Goal: Check status: Check status

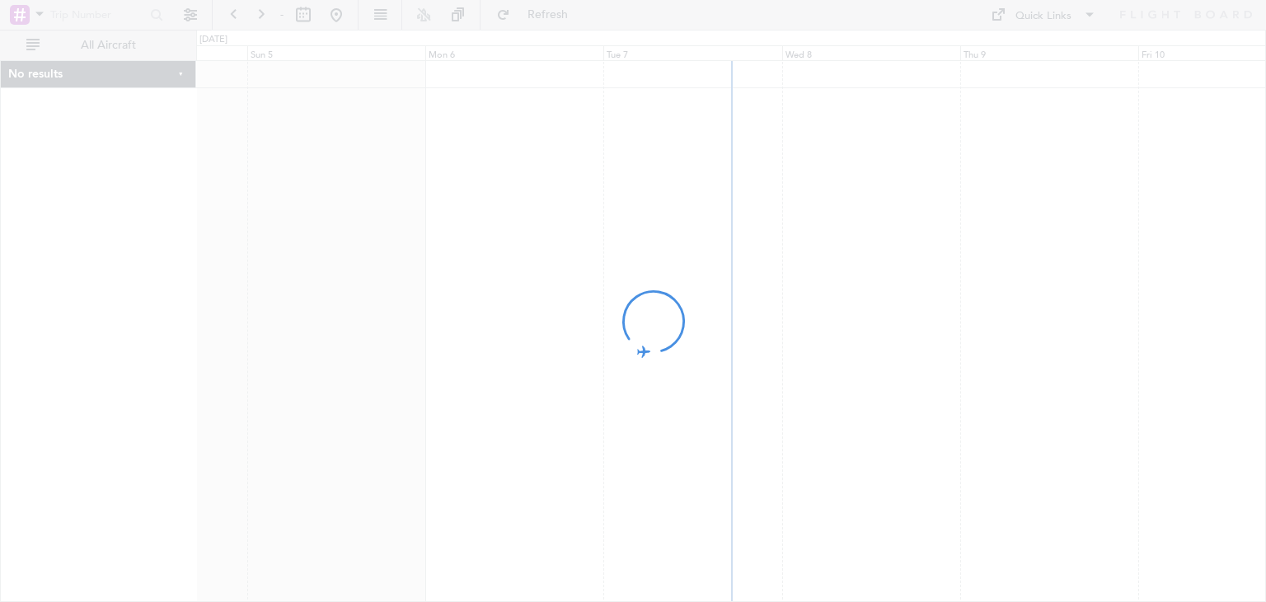
drag, startPoint x: 0, startPoint y: 0, endPoint x: 700, endPoint y: 370, distance: 791.8
click at [700, 370] on div at bounding box center [633, 301] width 1266 height 602
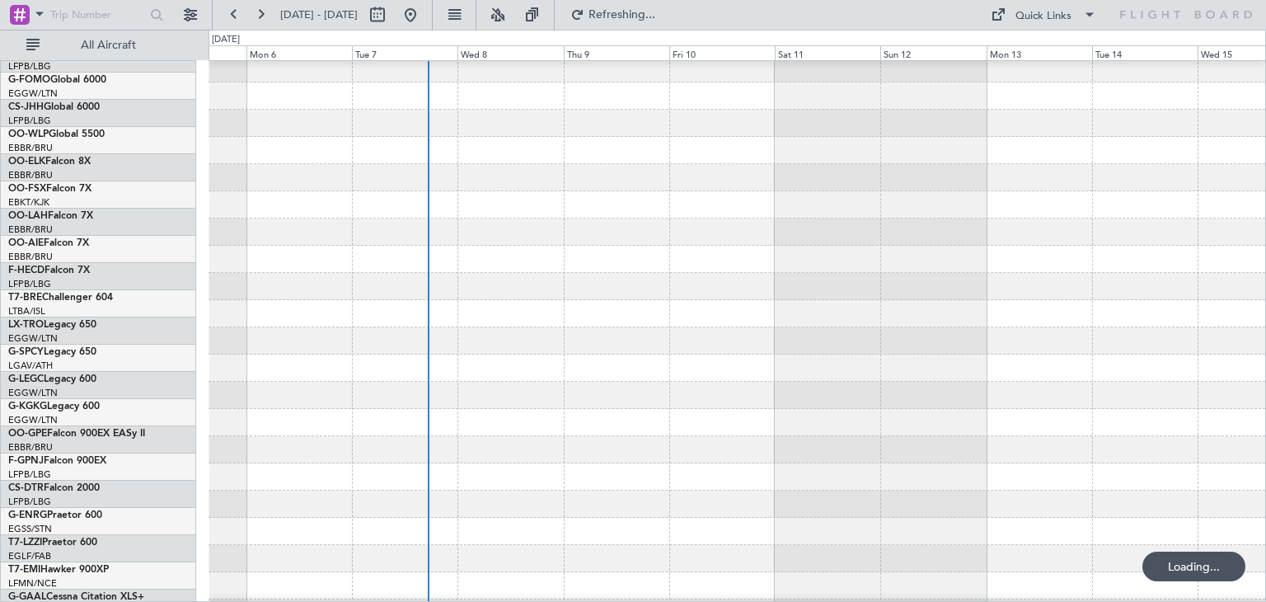
click at [482, 300] on div at bounding box center [737, 313] width 1057 height 27
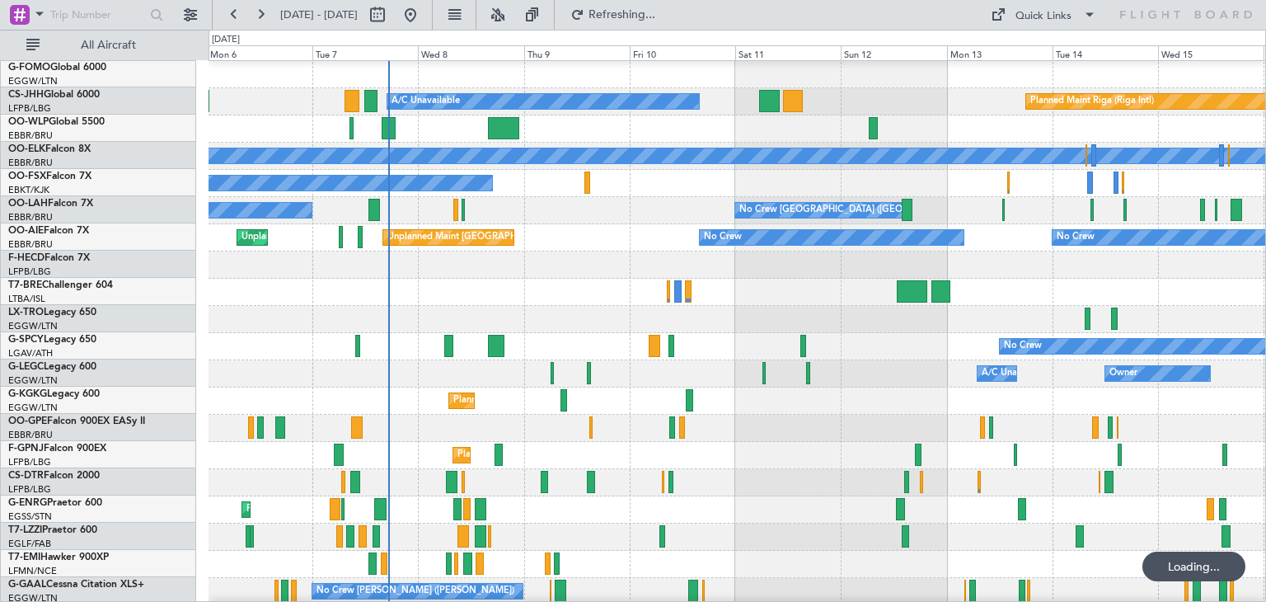
scroll to position [356, 0]
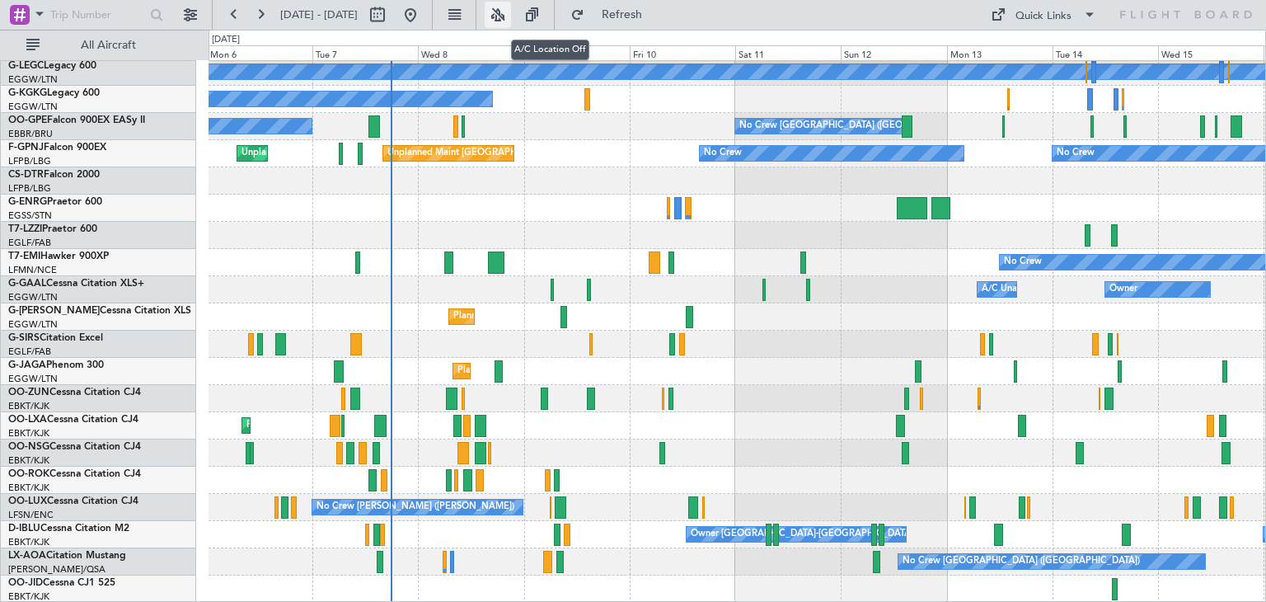
click at [511, 19] on button at bounding box center [498, 15] width 26 height 26
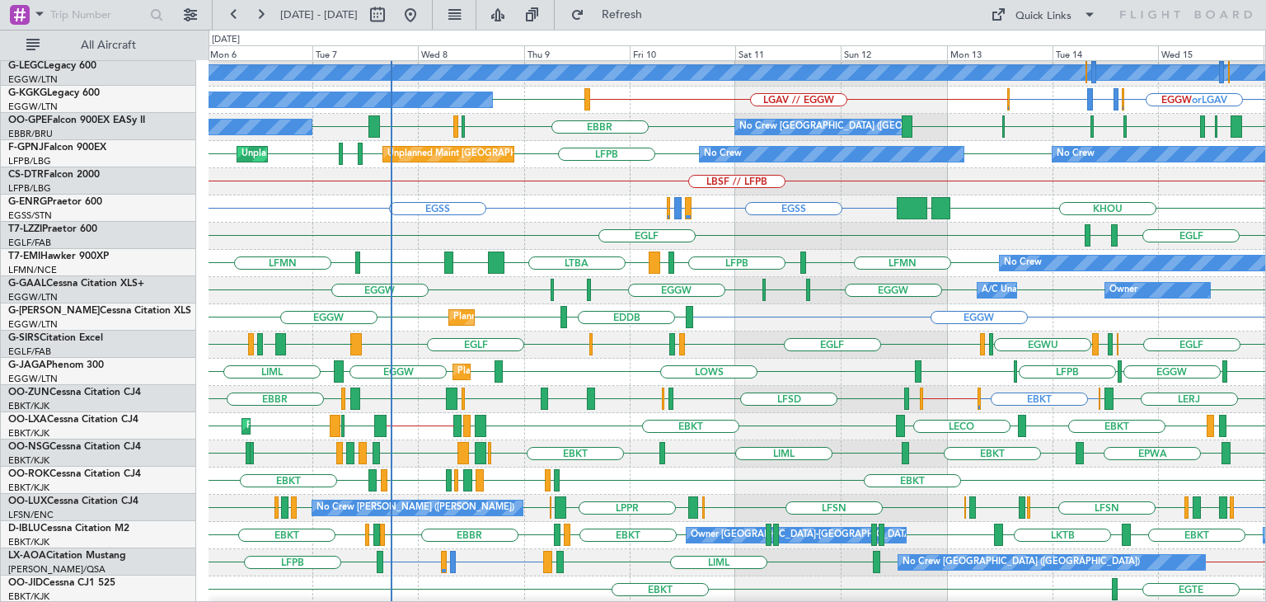
scroll to position [355, 0]
click at [657, 9] on span "Refresh" at bounding box center [622, 15] width 69 height 12
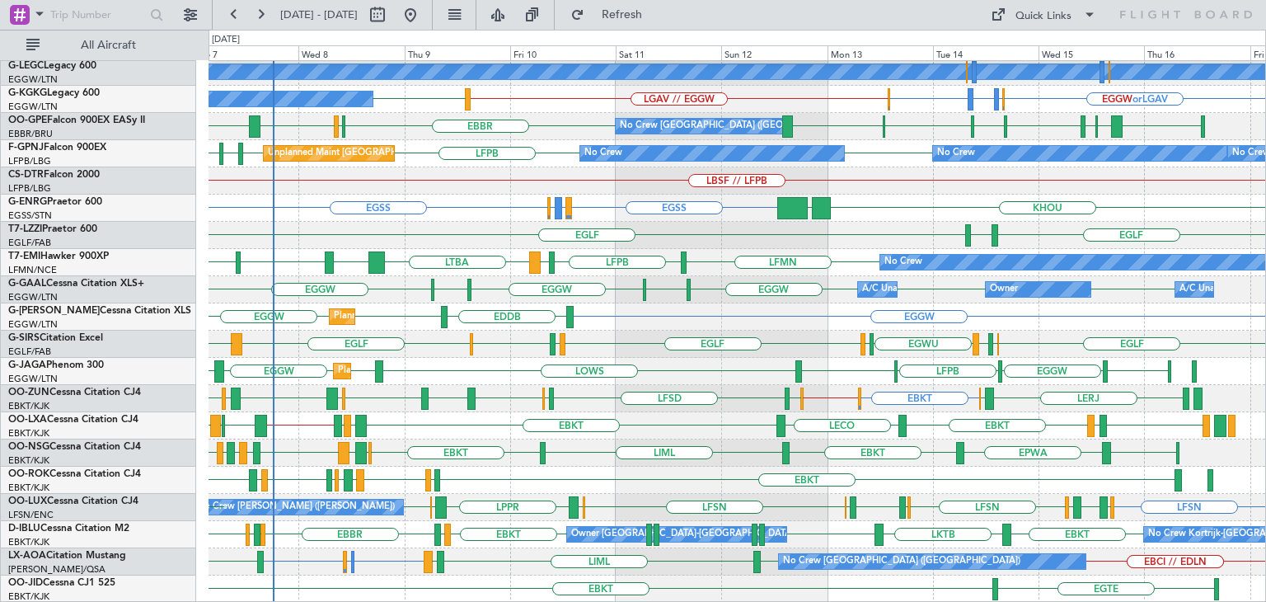
scroll to position [356, 0]
click at [522, 420] on div "EBBR LFTH EBKT LECO EBKT LIBD LFTH EBMB // EBBR LROP LRSB EBKT Planned Maint [G…" at bounding box center [737, 425] width 1057 height 27
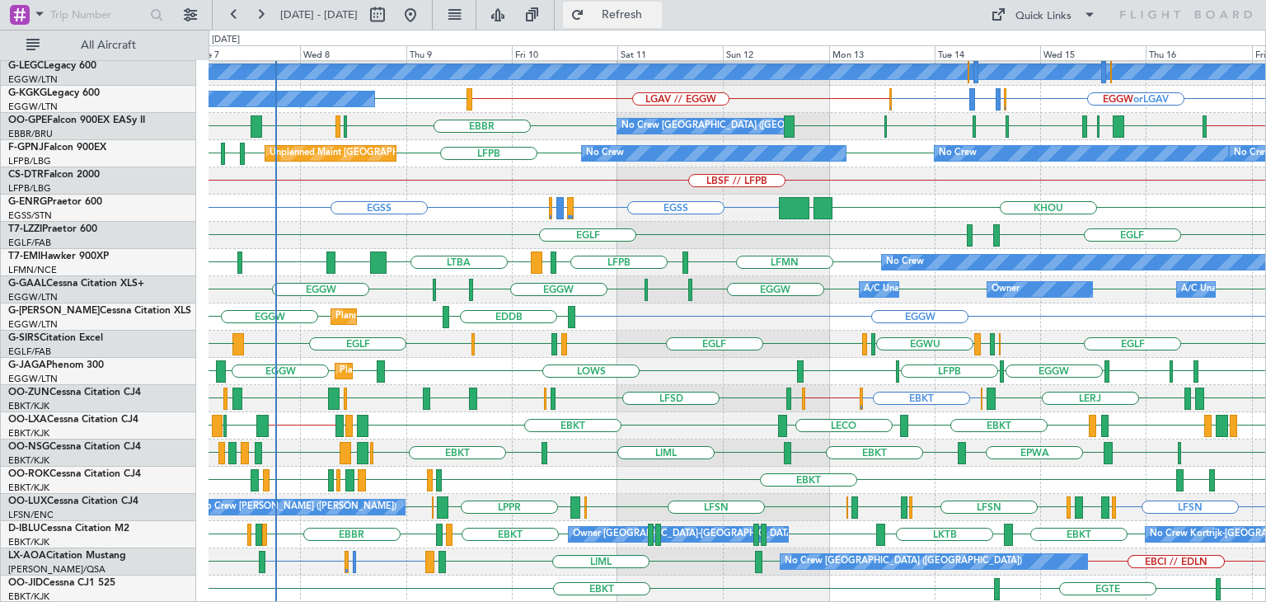
click at [638, 11] on button "Refresh" at bounding box center [612, 15] width 99 height 26
click at [657, 17] on span "Refresh" at bounding box center [622, 15] width 69 height 12
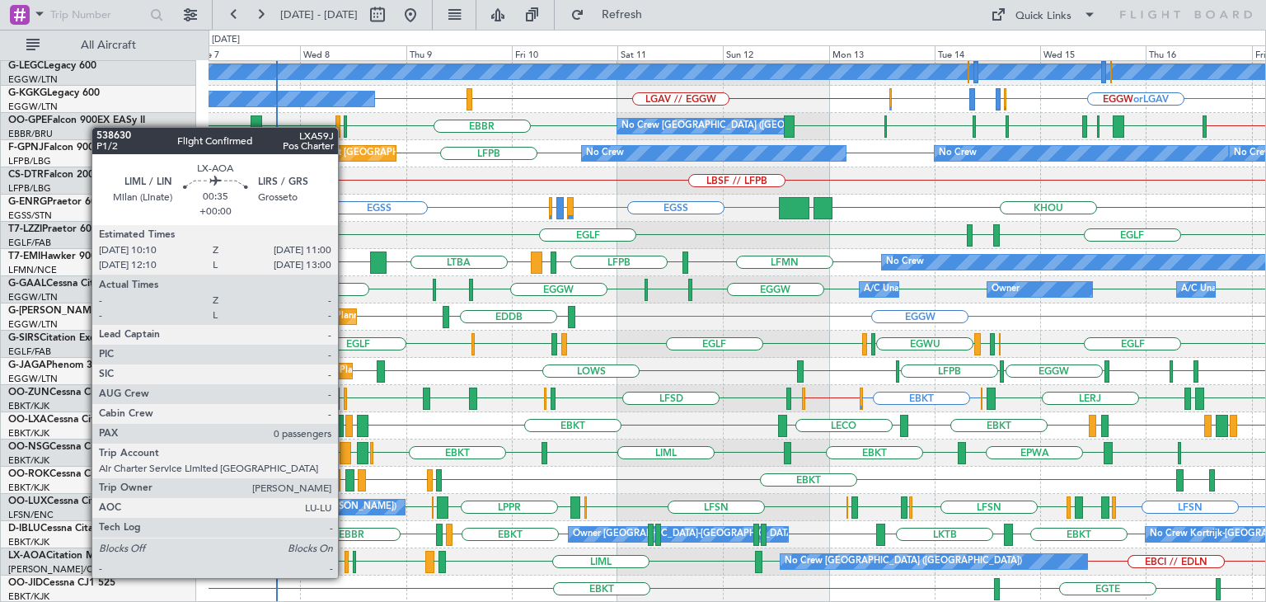
click at [345, 561] on div at bounding box center [347, 562] width 4 height 22
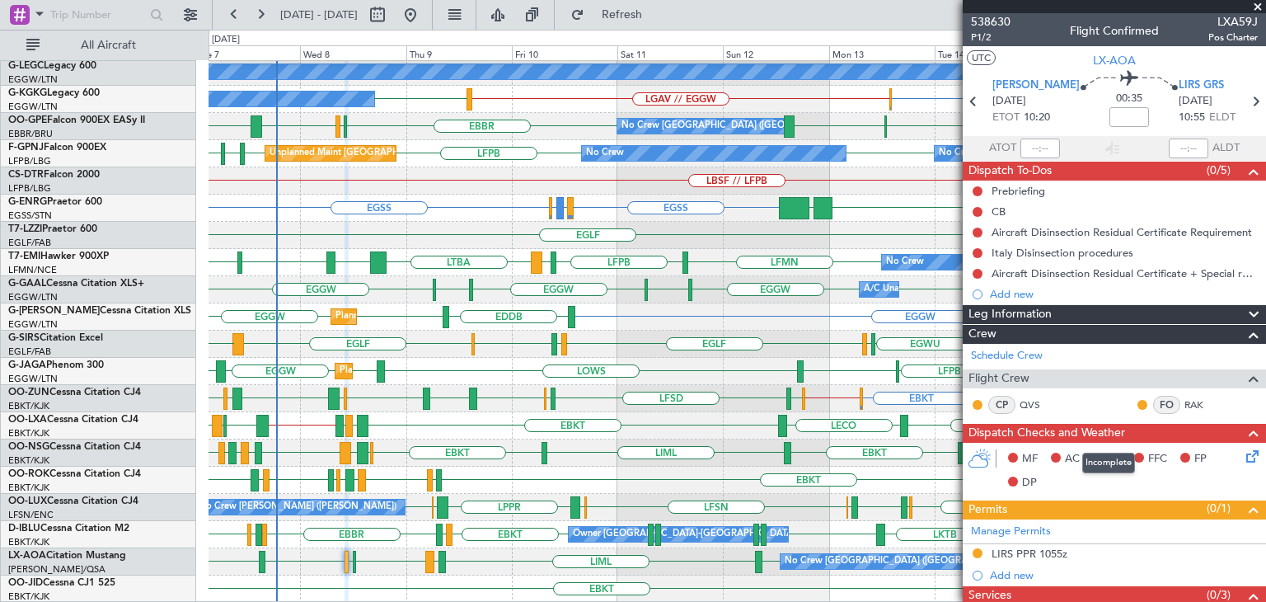
scroll to position [175, 0]
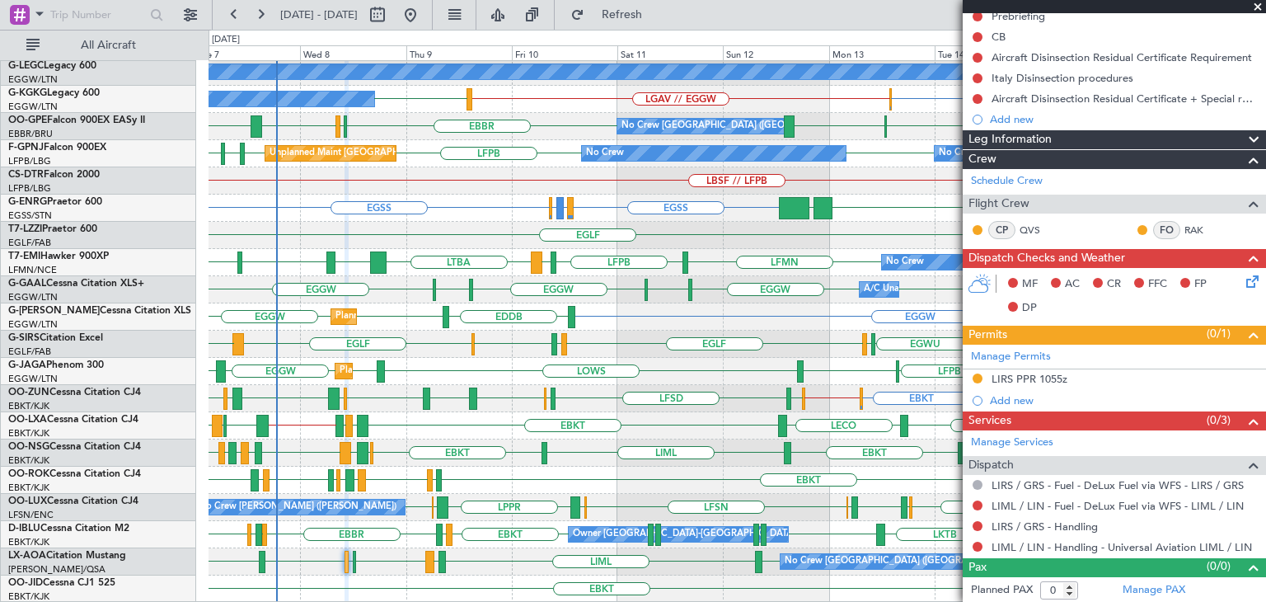
click at [1253, 5] on span at bounding box center [1258, 7] width 16 height 15
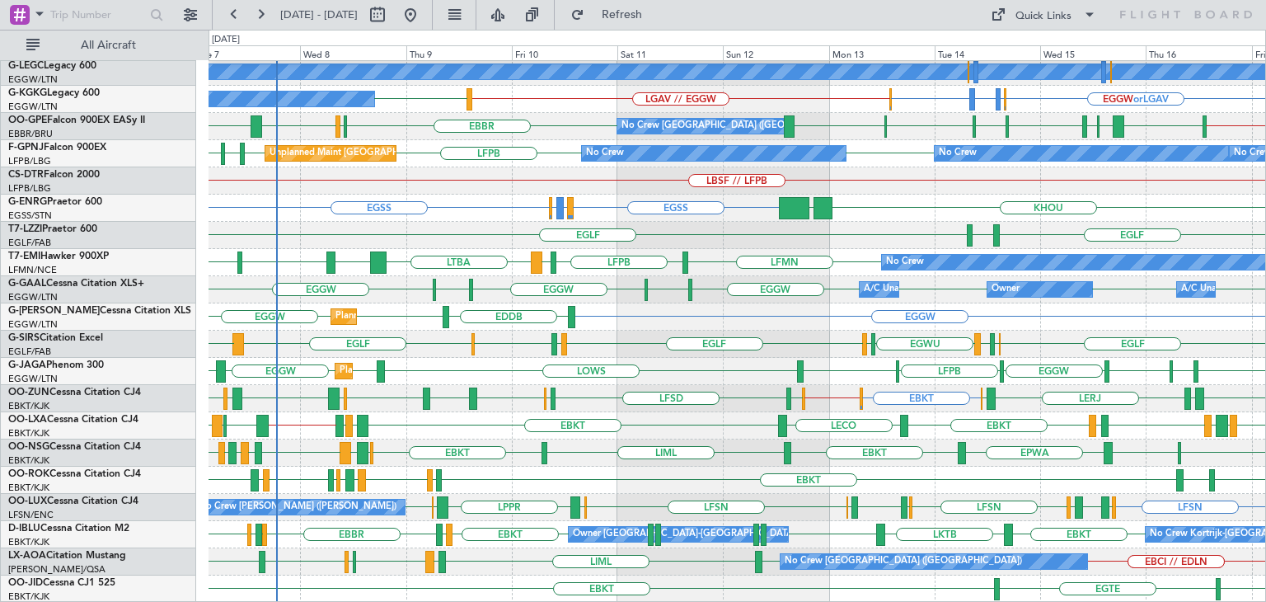
scroll to position [0, 0]
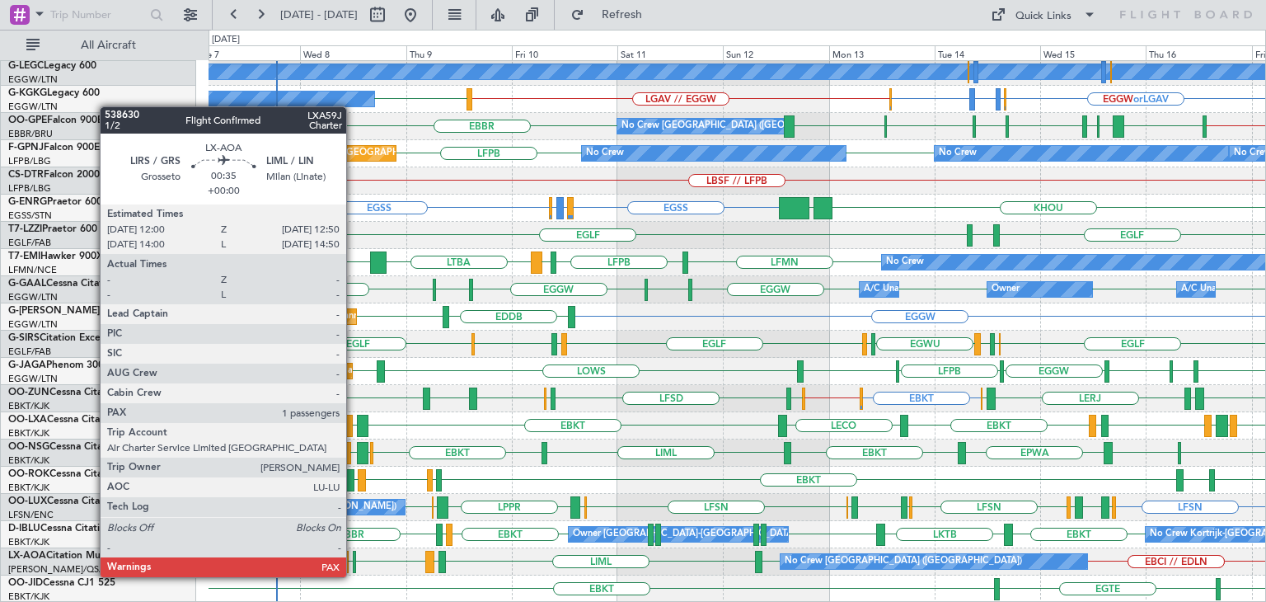
click at [354, 561] on div at bounding box center [355, 562] width 4 height 22
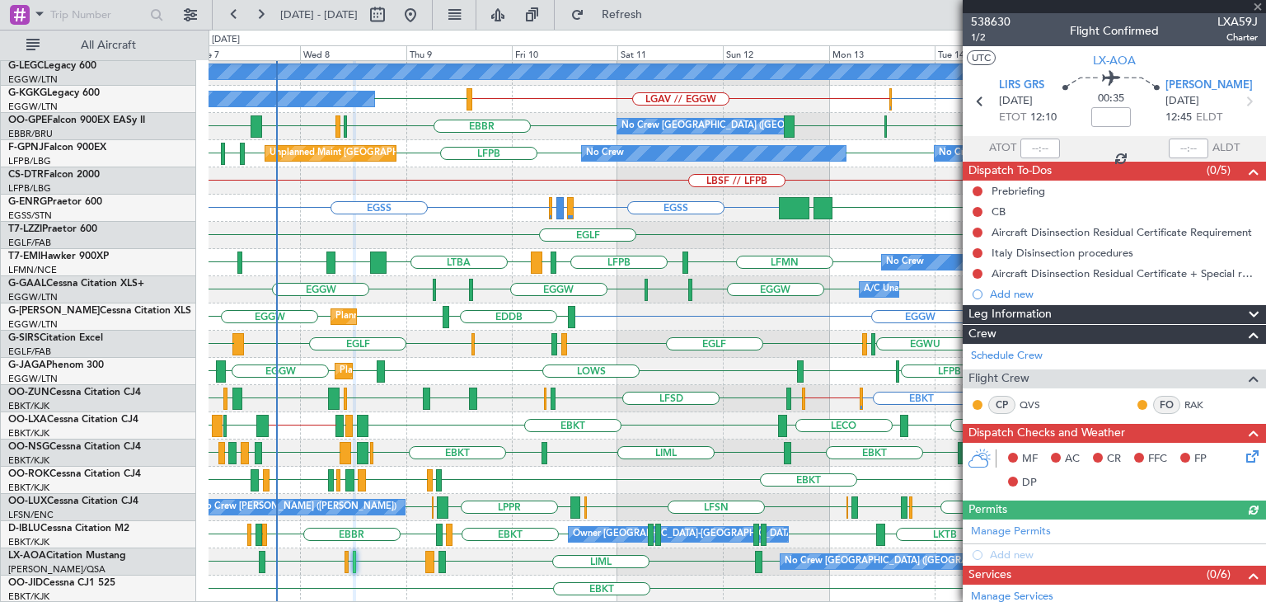
scroll to position [297, 0]
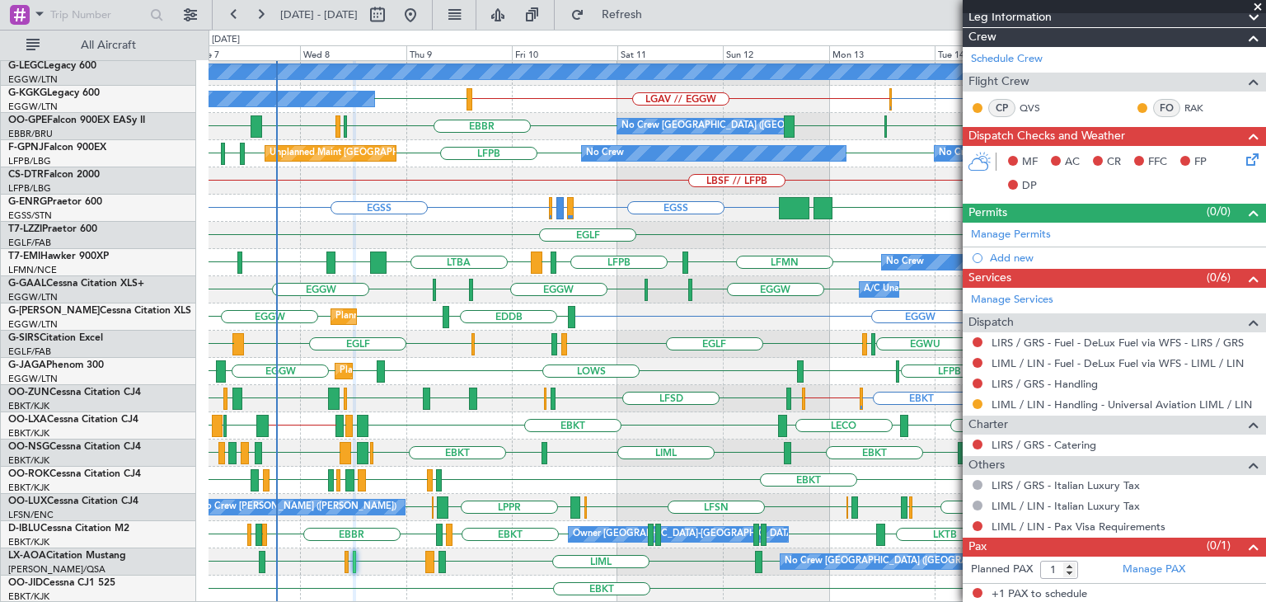
click at [1259, 6] on span at bounding box center [1258, 7] width 16 height 15
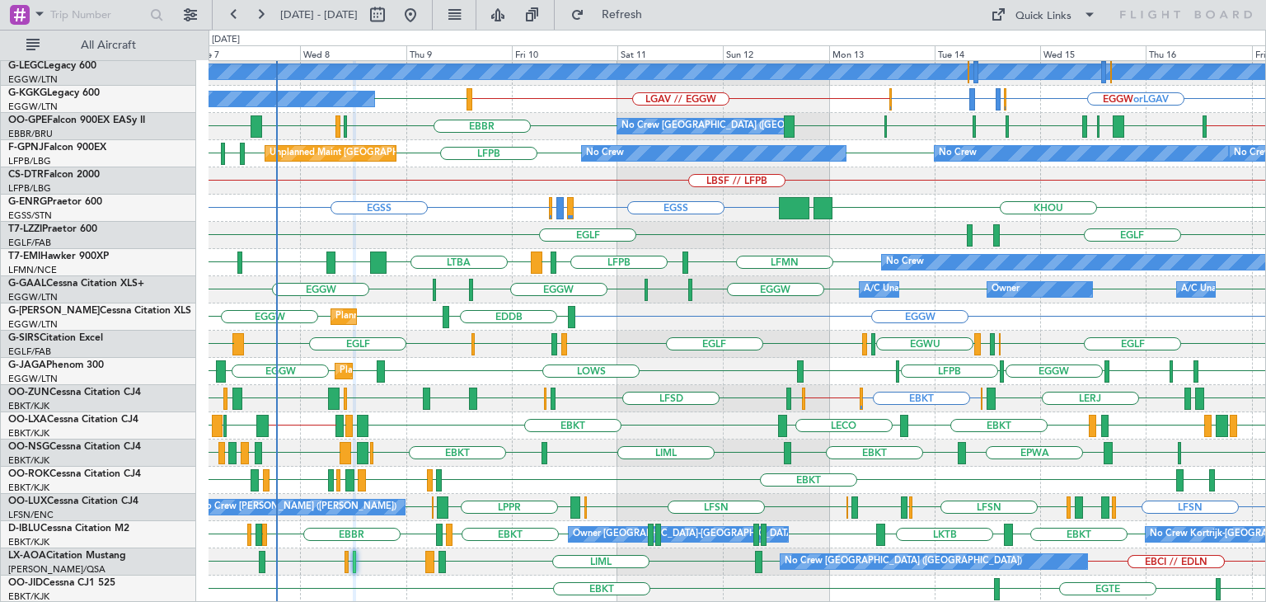
type input "0"
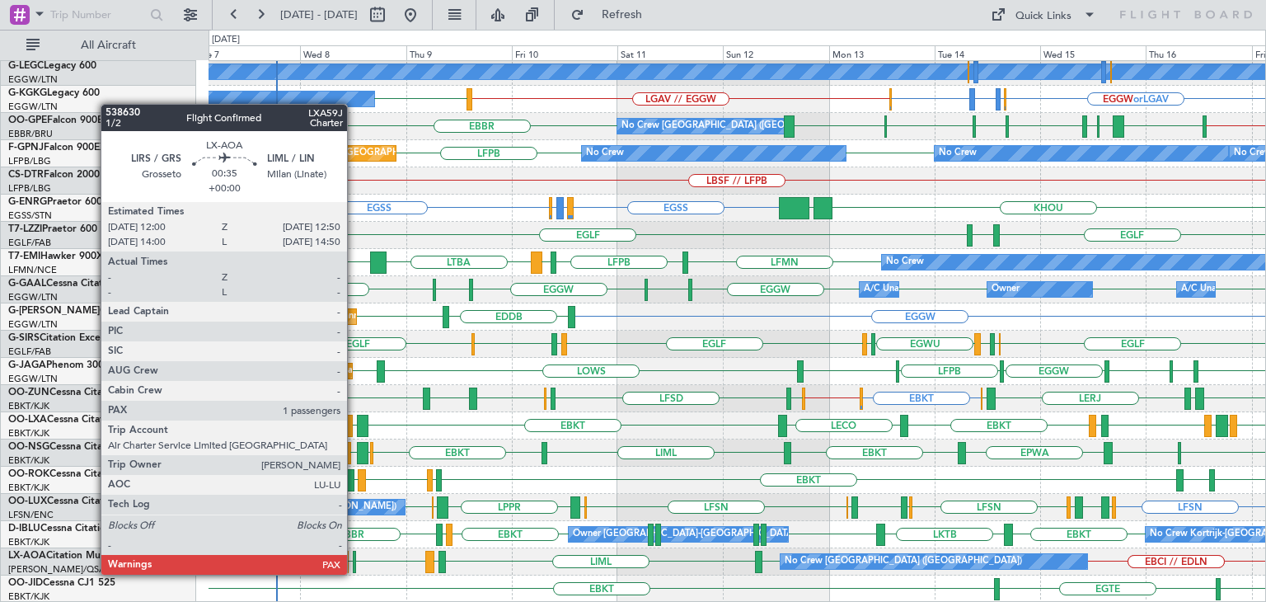
click at [355, 558] on div at bounding box center [355, 562] width 4 height 22
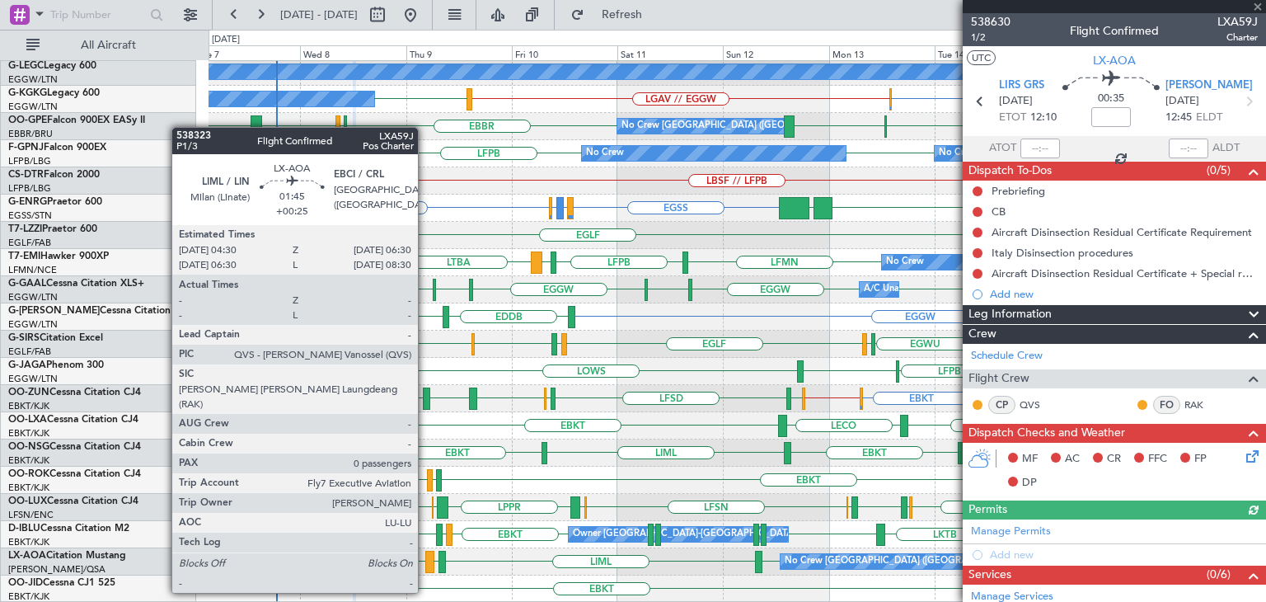
click at [425, 561] on div at bounding box center [429, 562] width 9 height 22
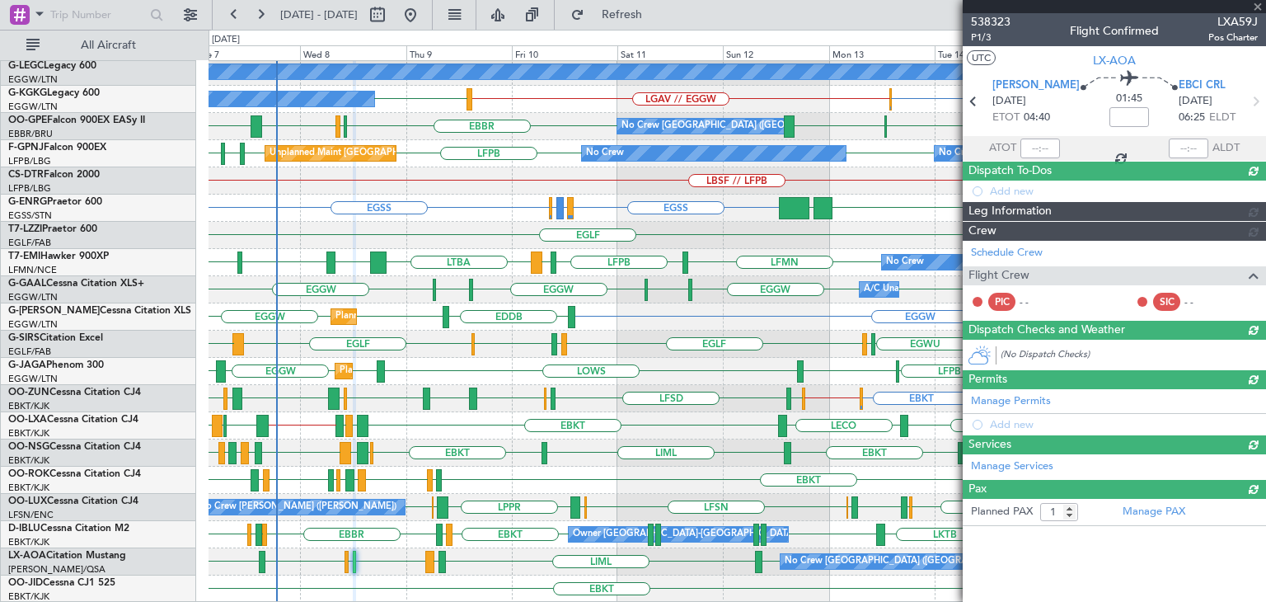
type input "+00:25"
type input "0"
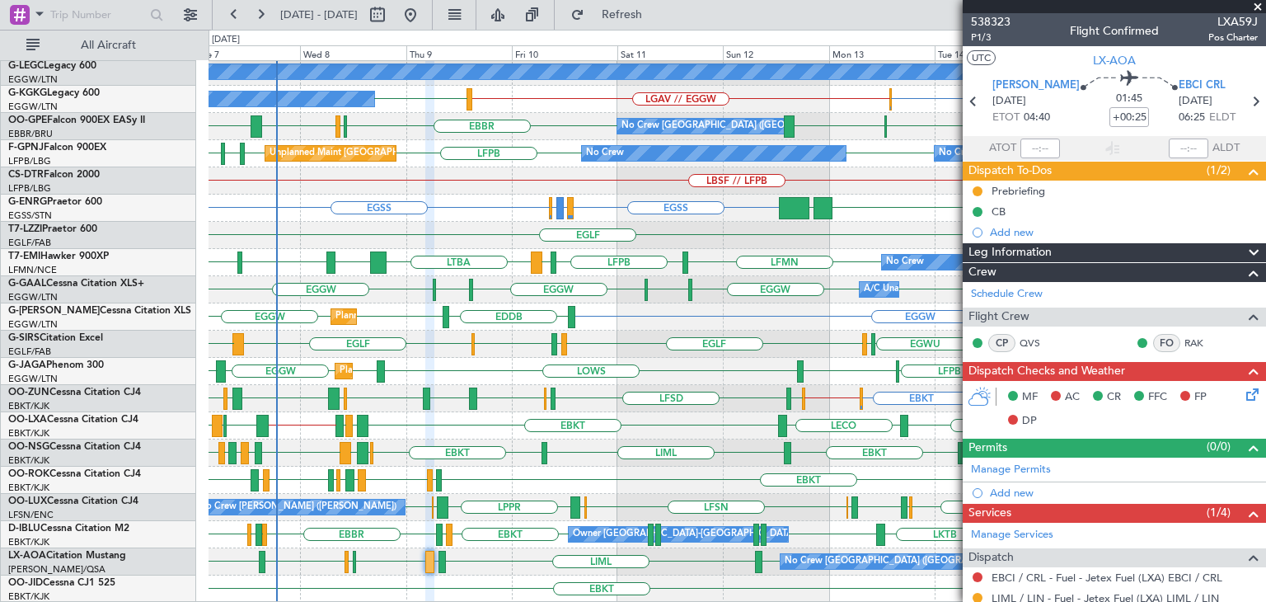
click at [1259, 5] on span at bounding box center [1258, 7] width 16 height 15
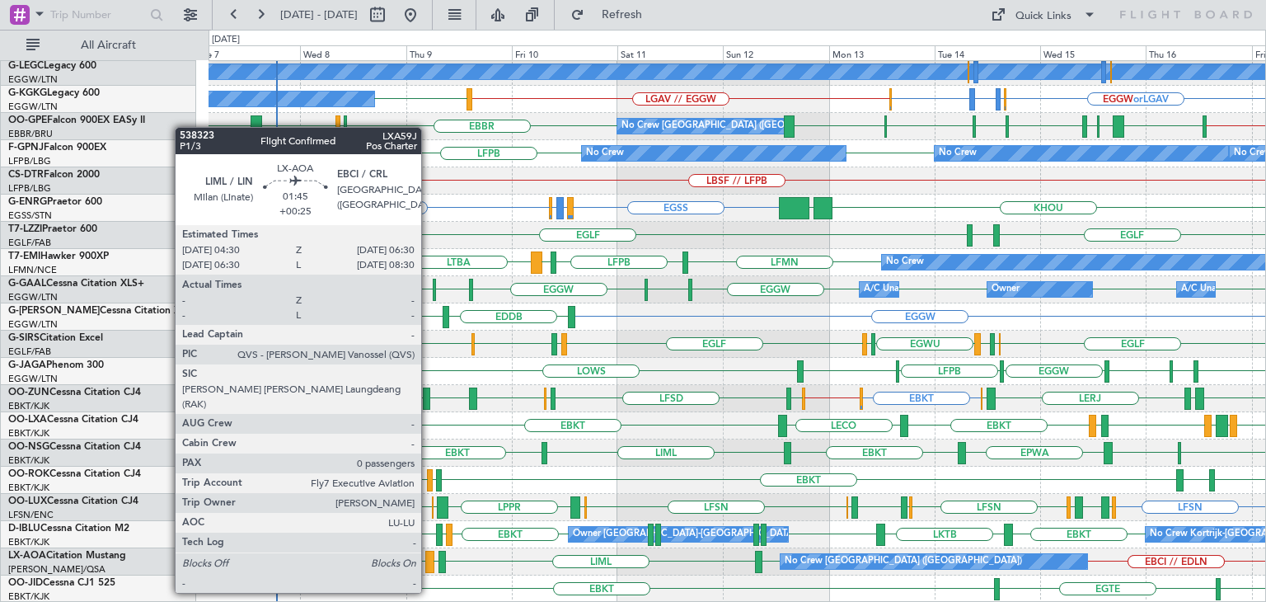
click at [429, 561] on div at bounding box center [429, 562] width 9 height 22
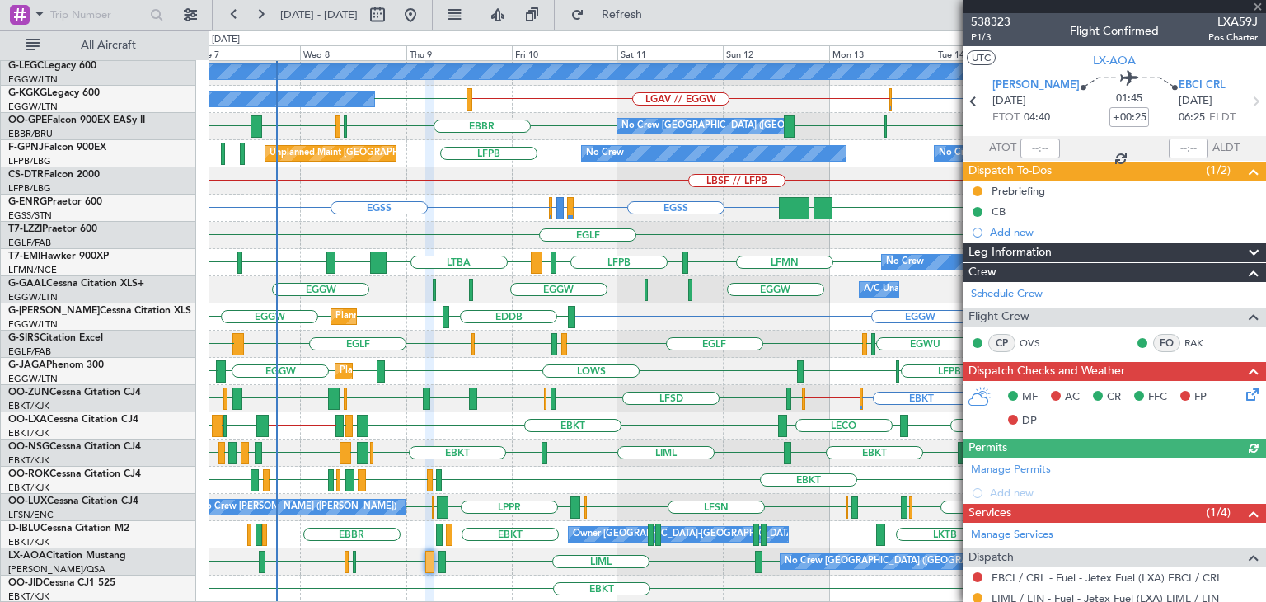
scroll to position [92, 0]
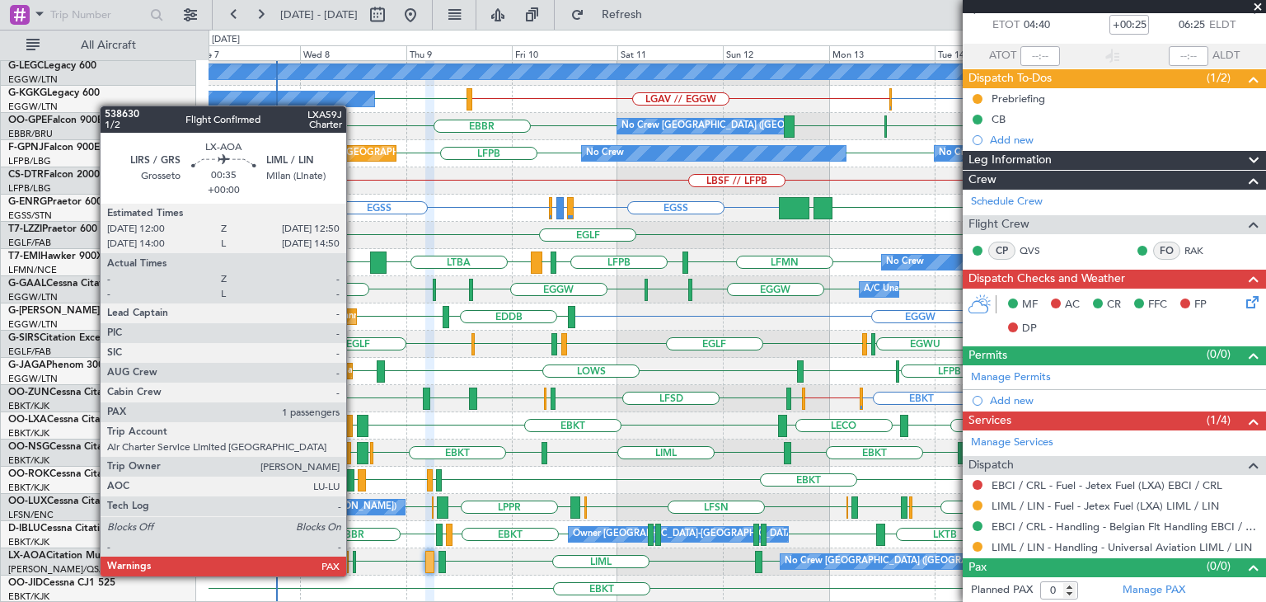
click at [354, 560] on div at bounding box center [355, 562] width 4 height 22
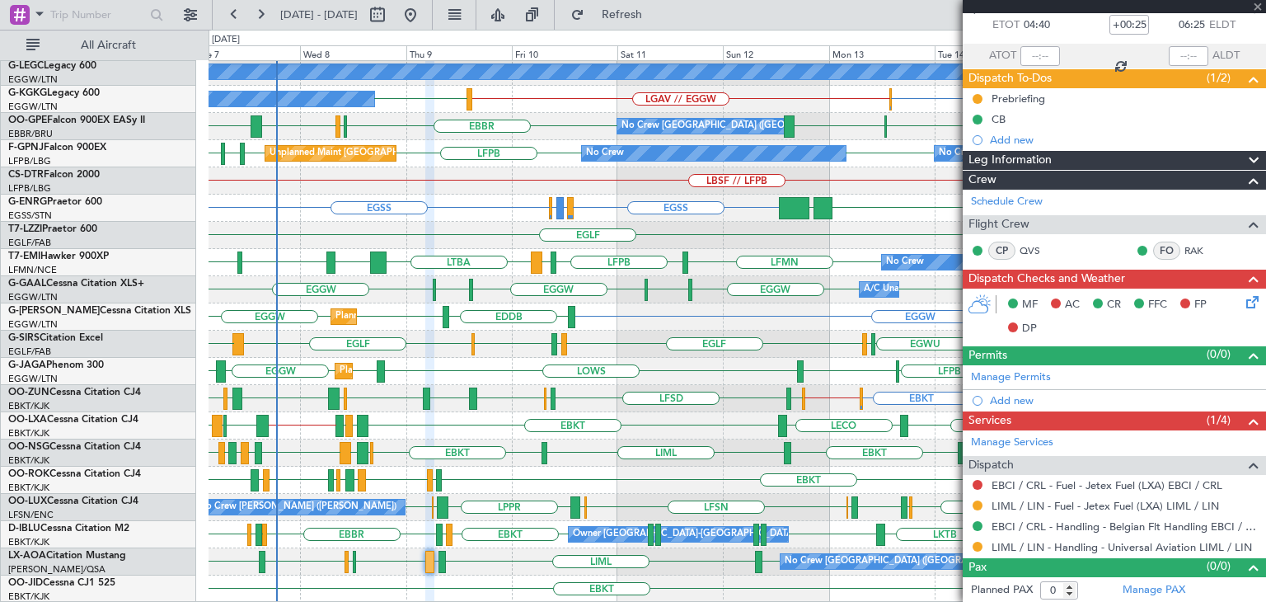
type input "1"
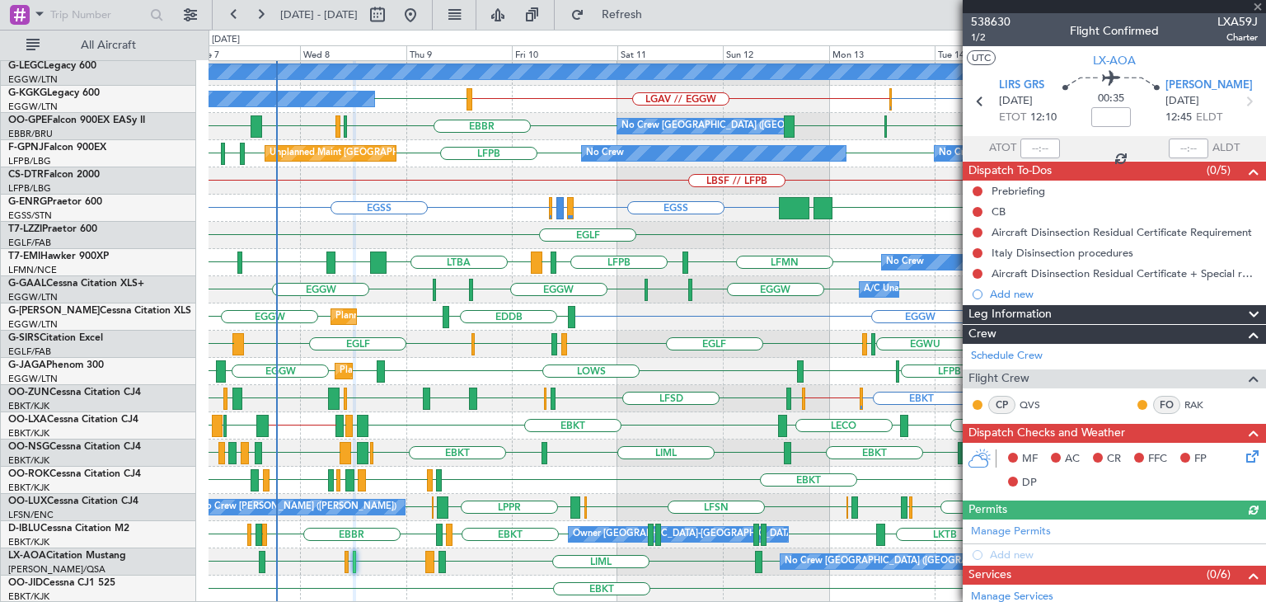
scroll to position [297, 0]
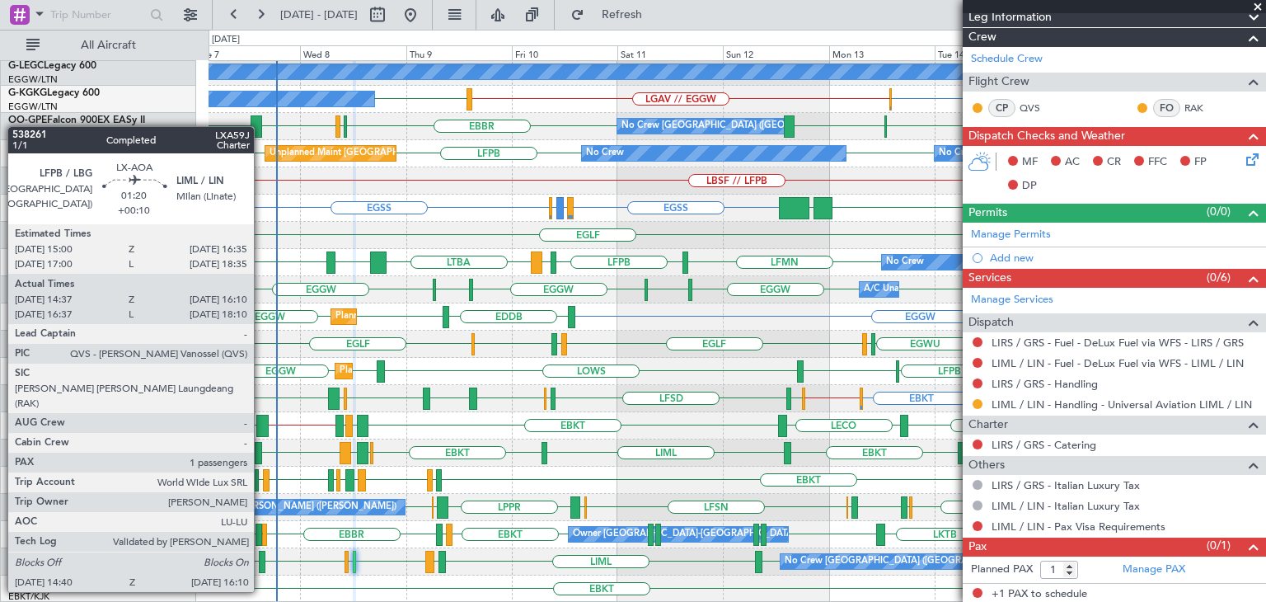
click at [261, 561] on div at bounding box center [262, 562] width 7 height 22
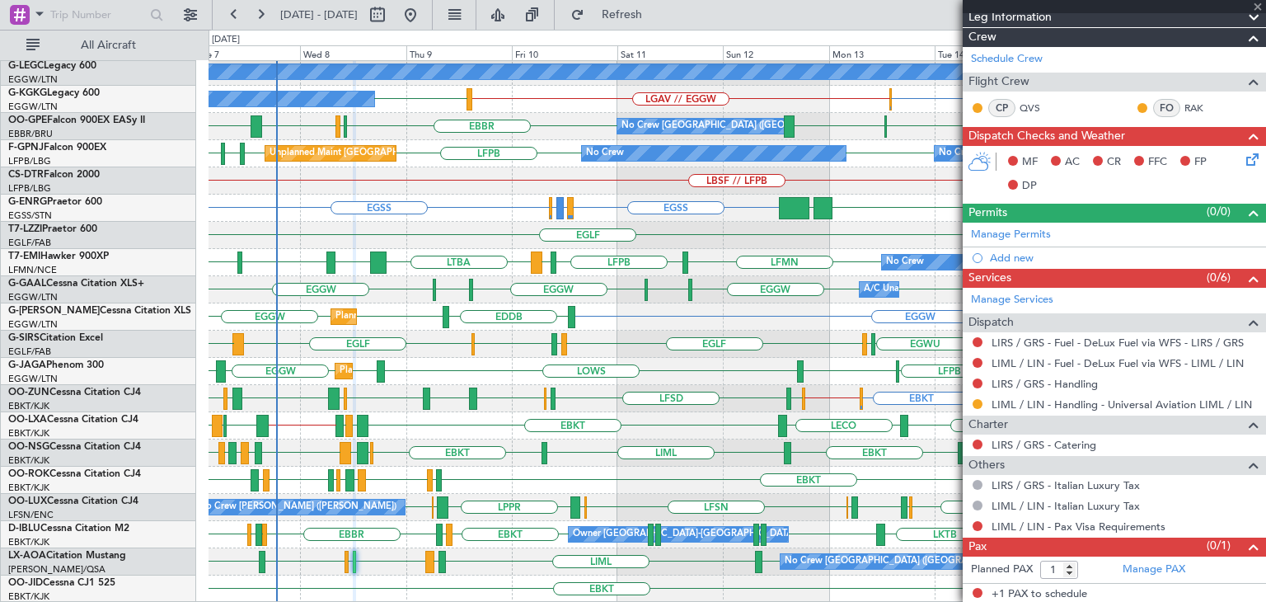
type input "+00:10"
type input "14:47"
type input "16:05"
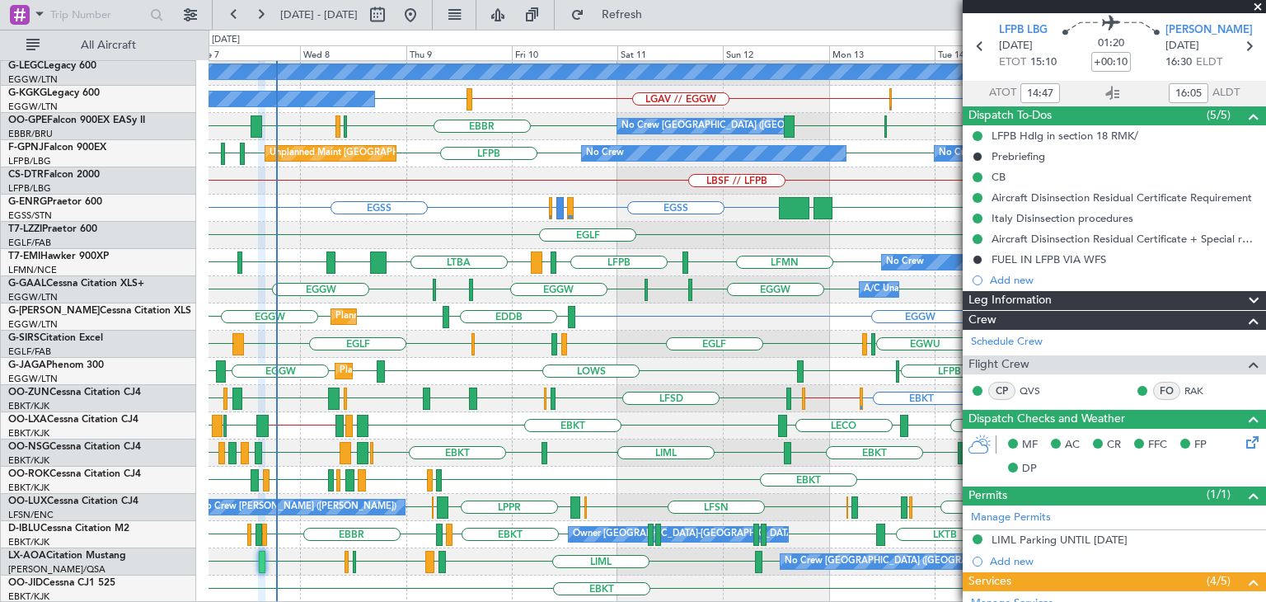
scroll to position [0, 0]
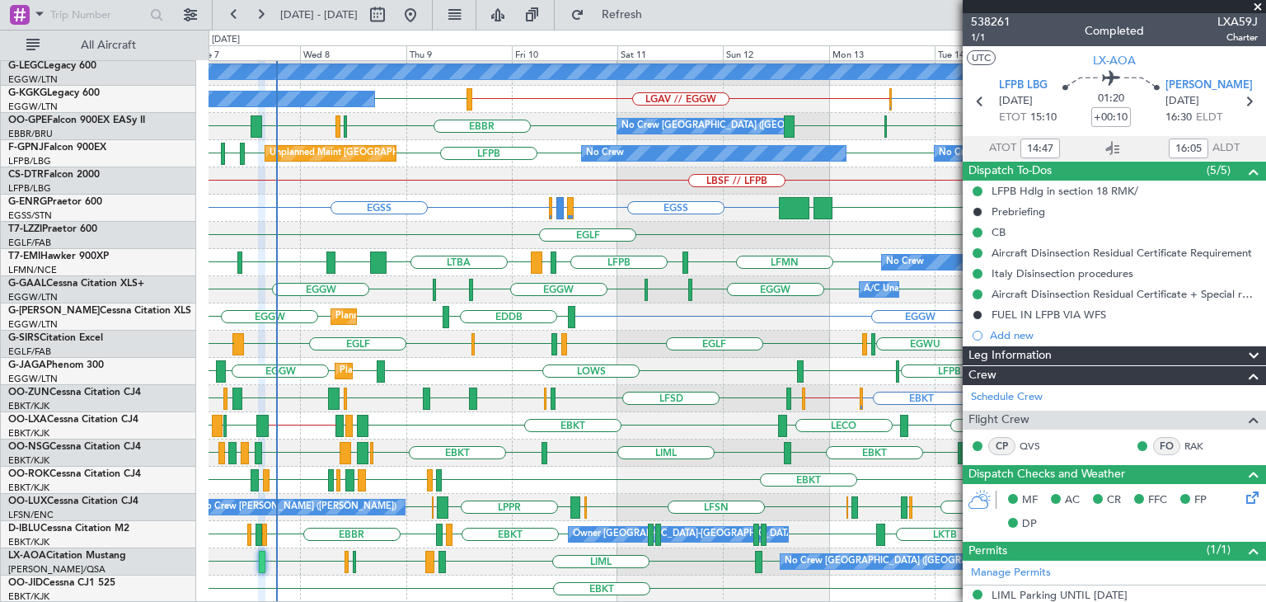
click at [1257, 10] on span at bounding box center [1258, 7] width 16 height 15
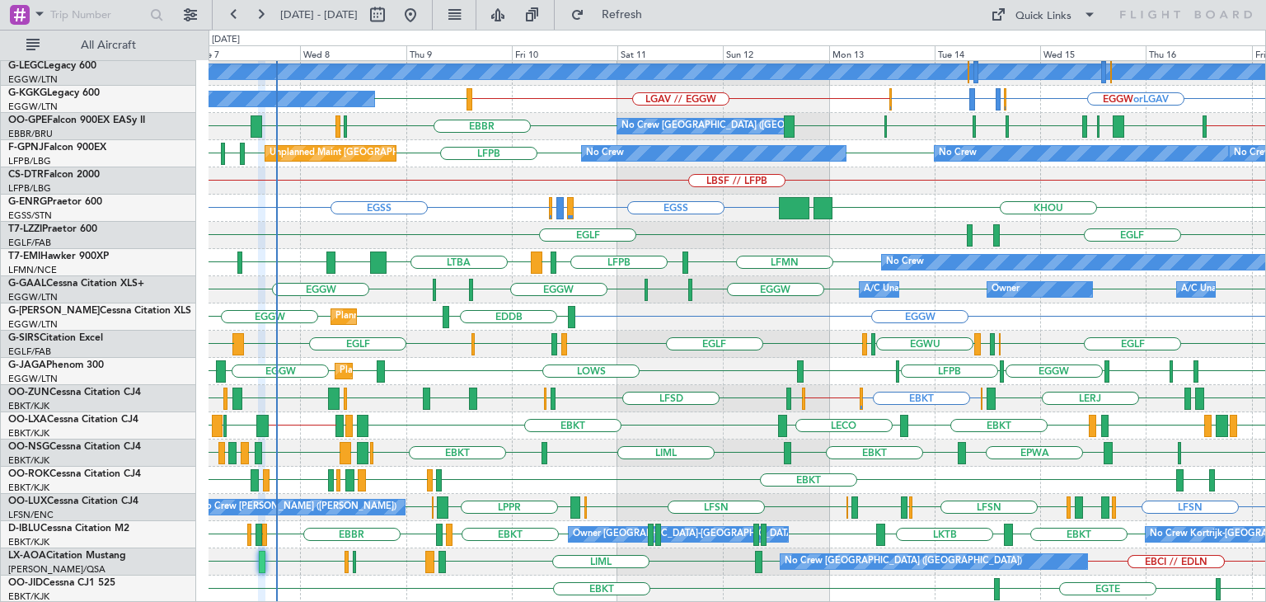
type input "0"
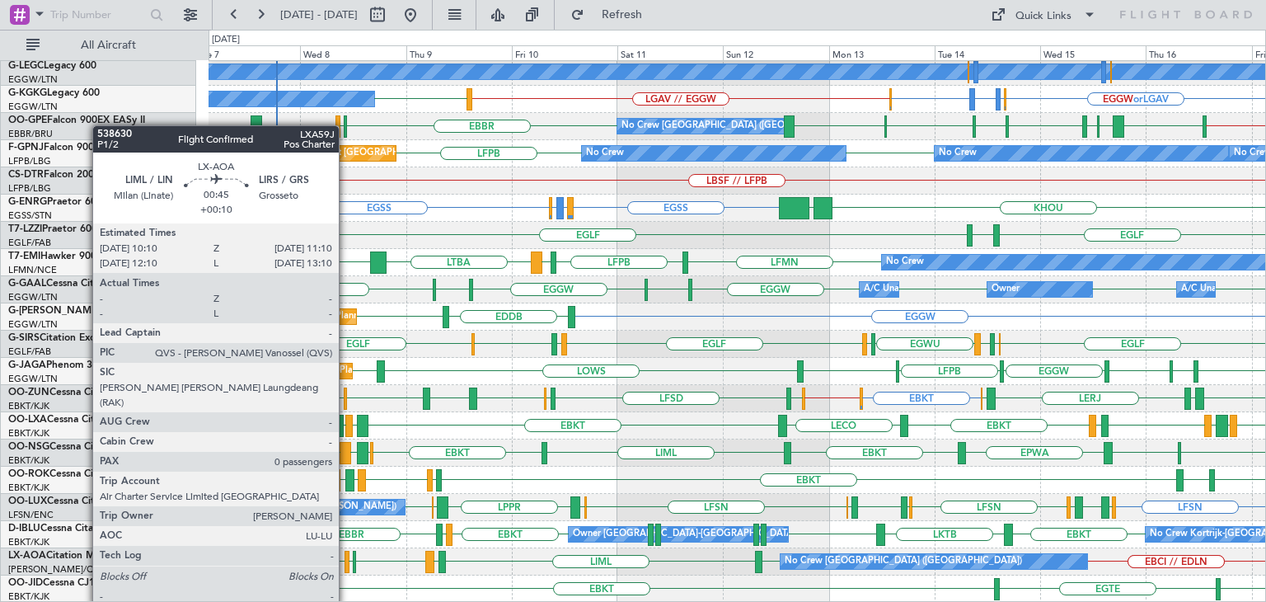
click at [346, 560] on div at bounding box center [347, 562] width 5 height 22
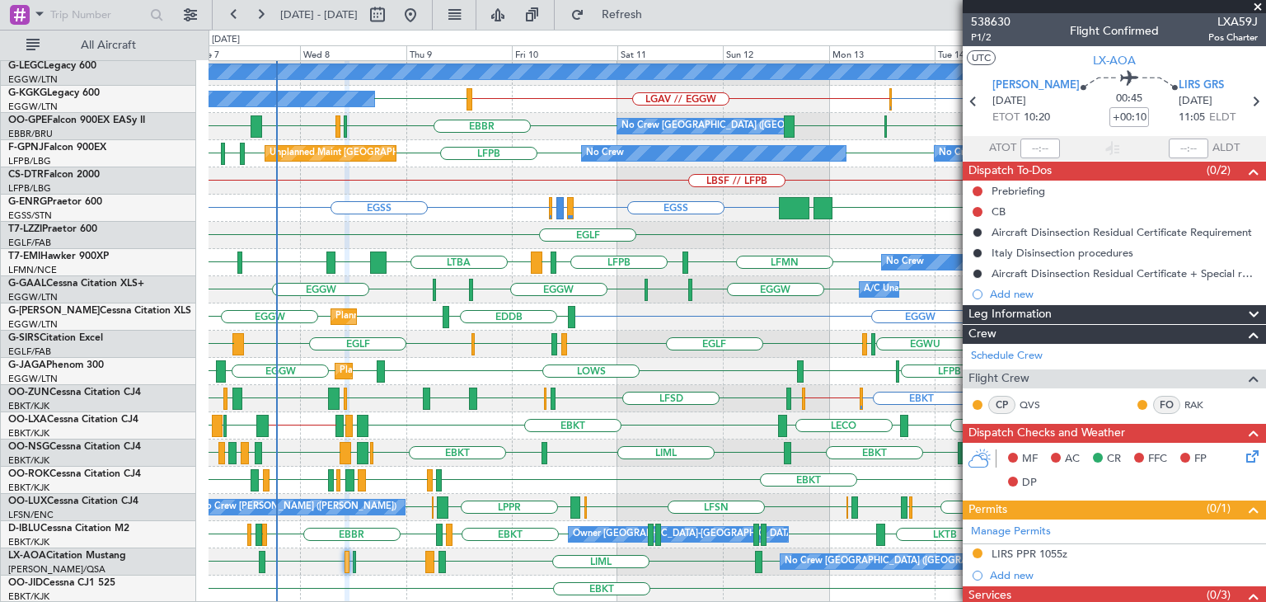
scroll to position [175, 0]
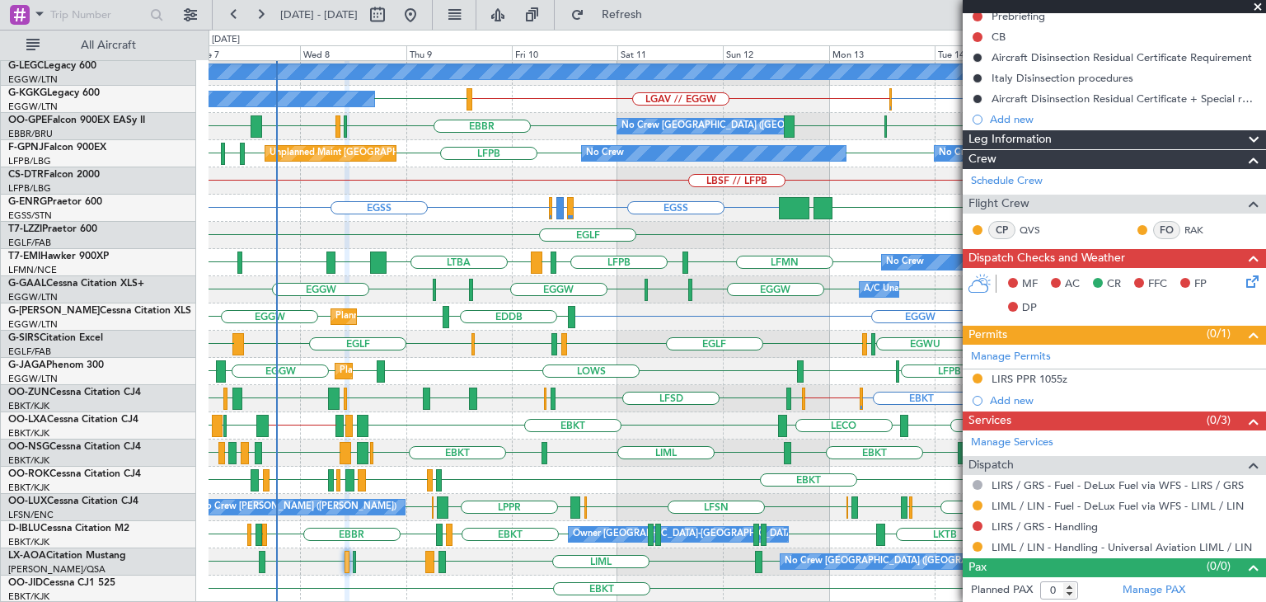
click at [1258, 7] on span at bounding box center [1258, 7] width 16 height 15
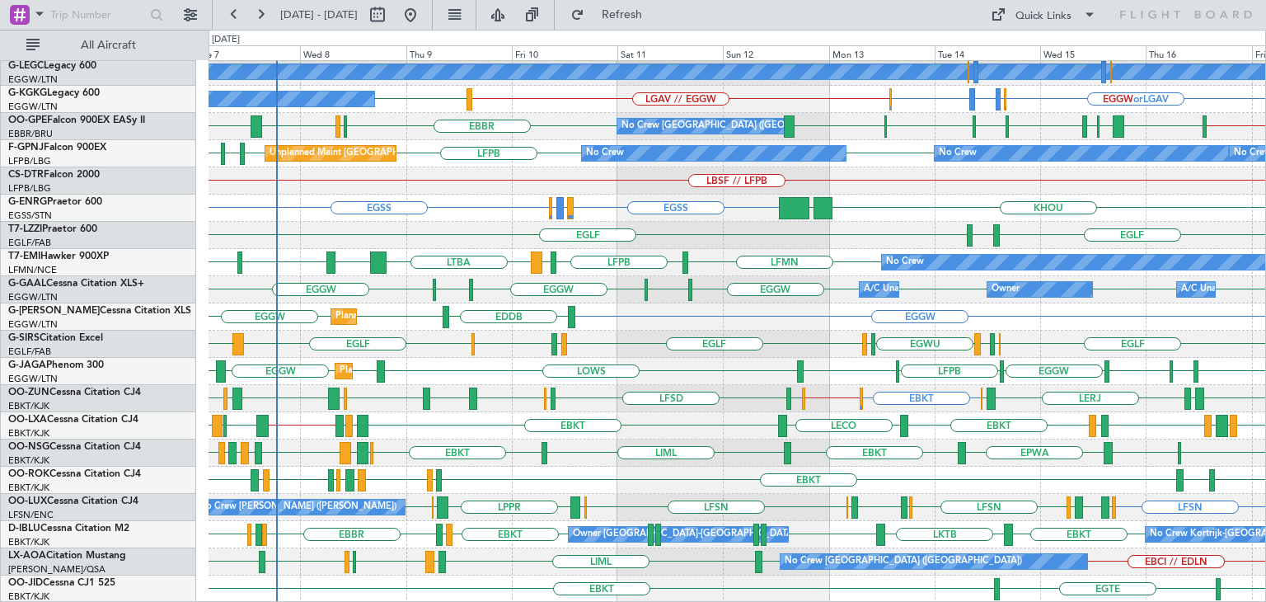
scroll to position [0, 0]
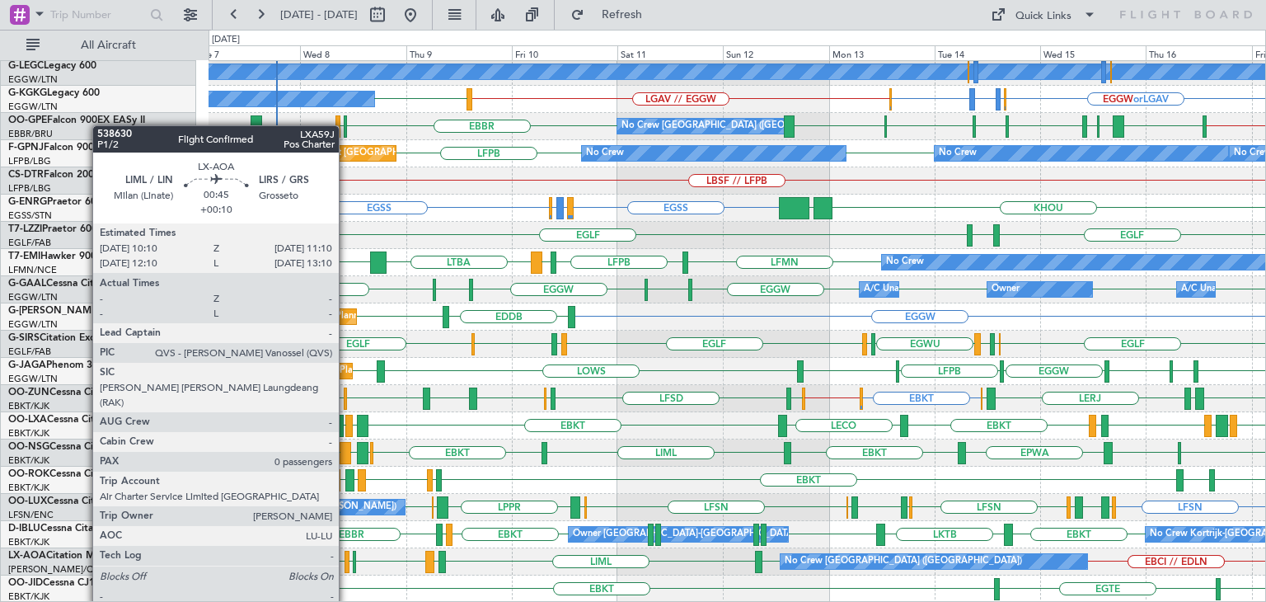
click at [346, 560] on div at bounding box center [347, 562] width 5 height 22
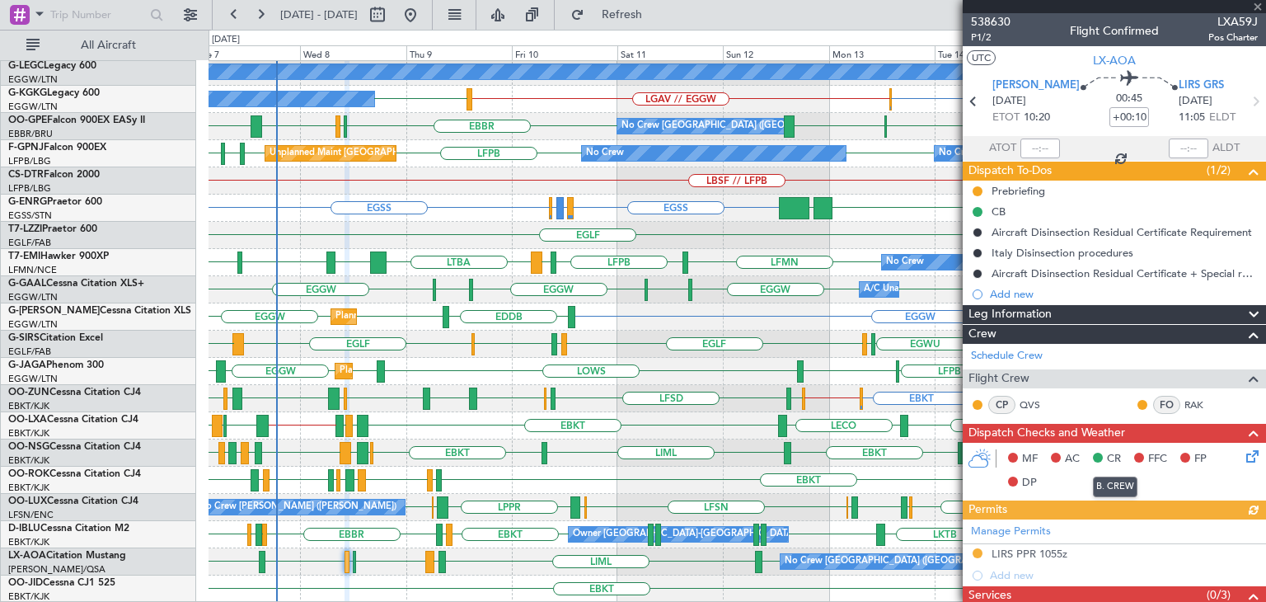
scroll to position [175, 0]
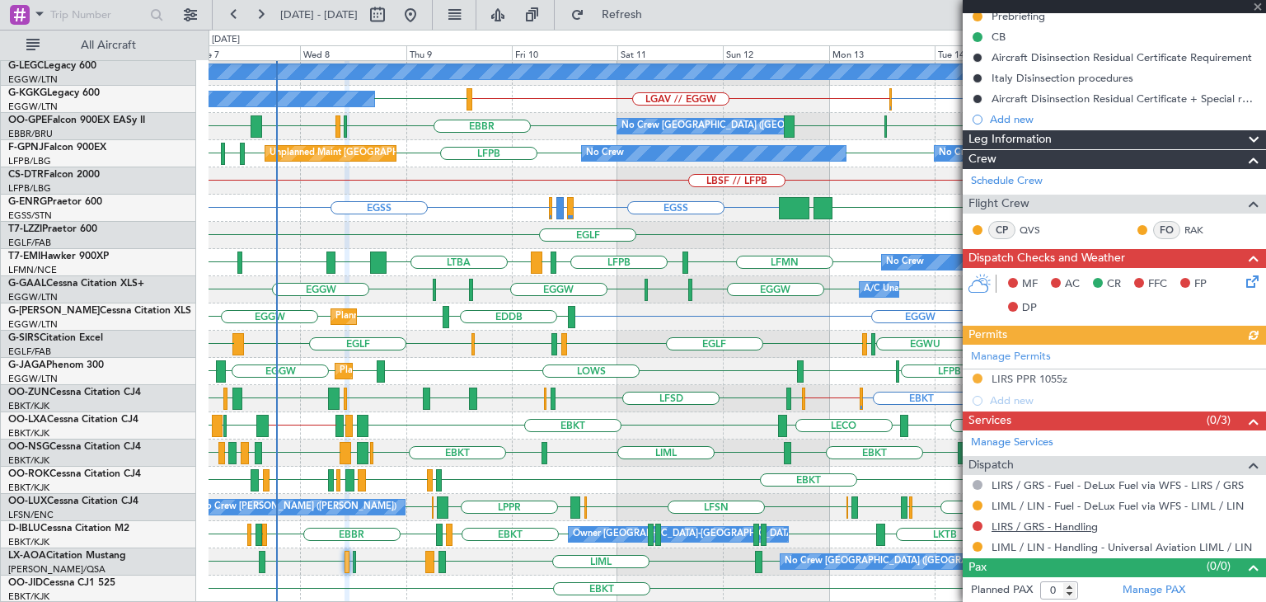
click at [1072, 524] on link "LIRS / GRS - Handling" at bounding box center [1045, 526] width 106 height 14
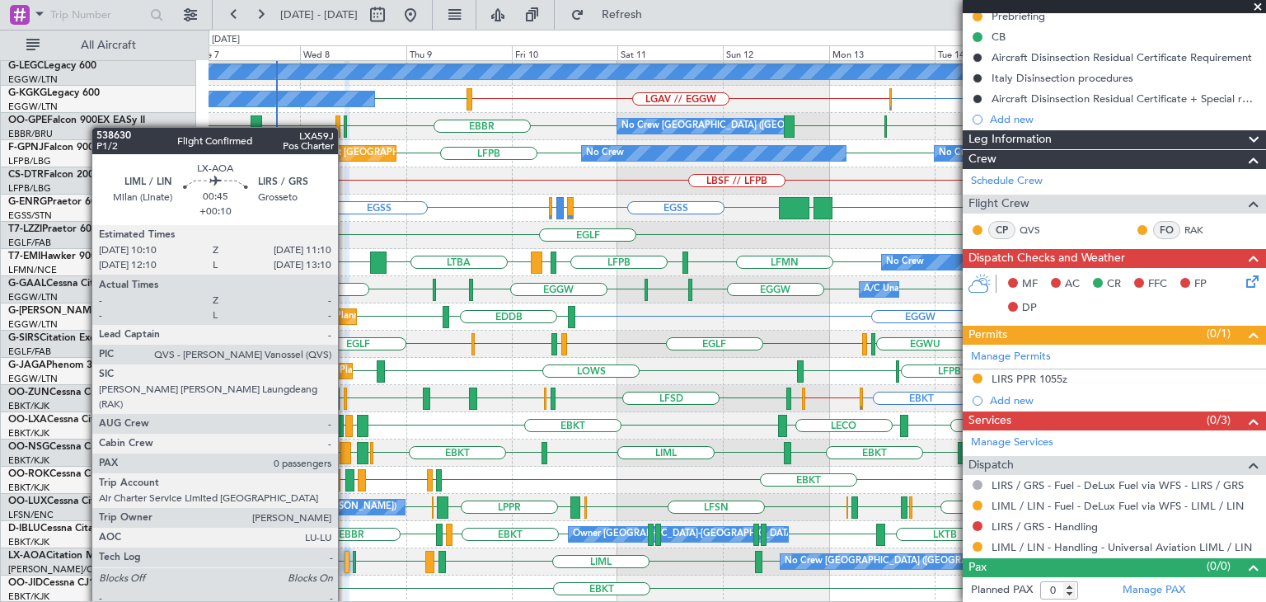
click at [345, 561] on div at bounding box center [347, 562] width 5 height 22
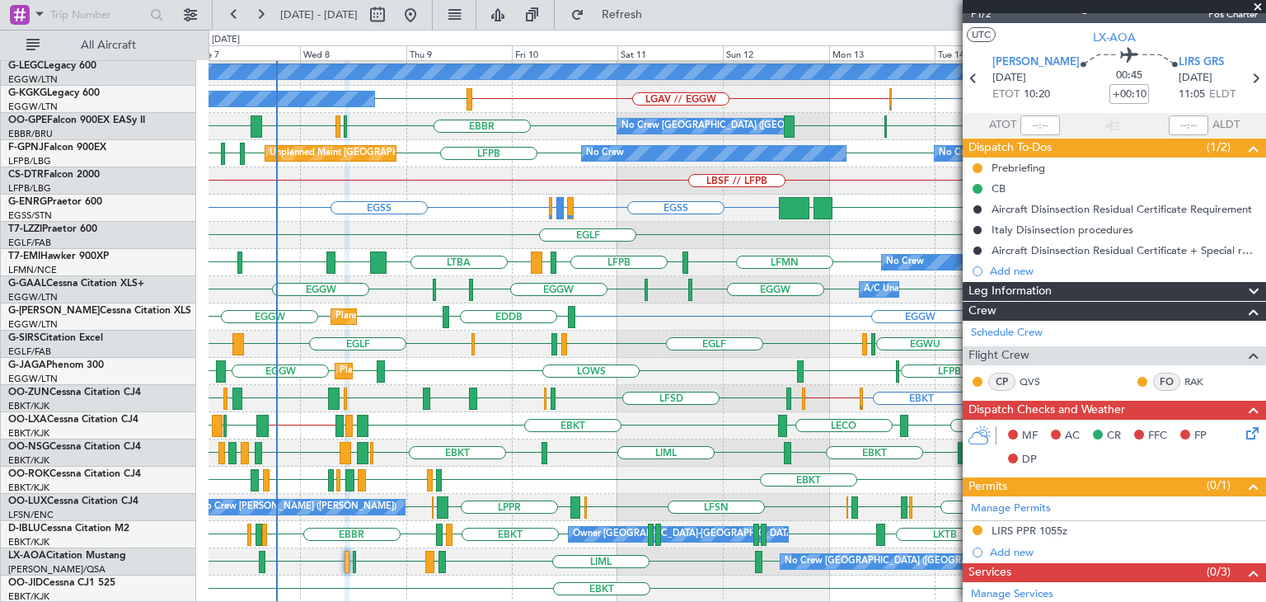
scroll to position [0, 0]
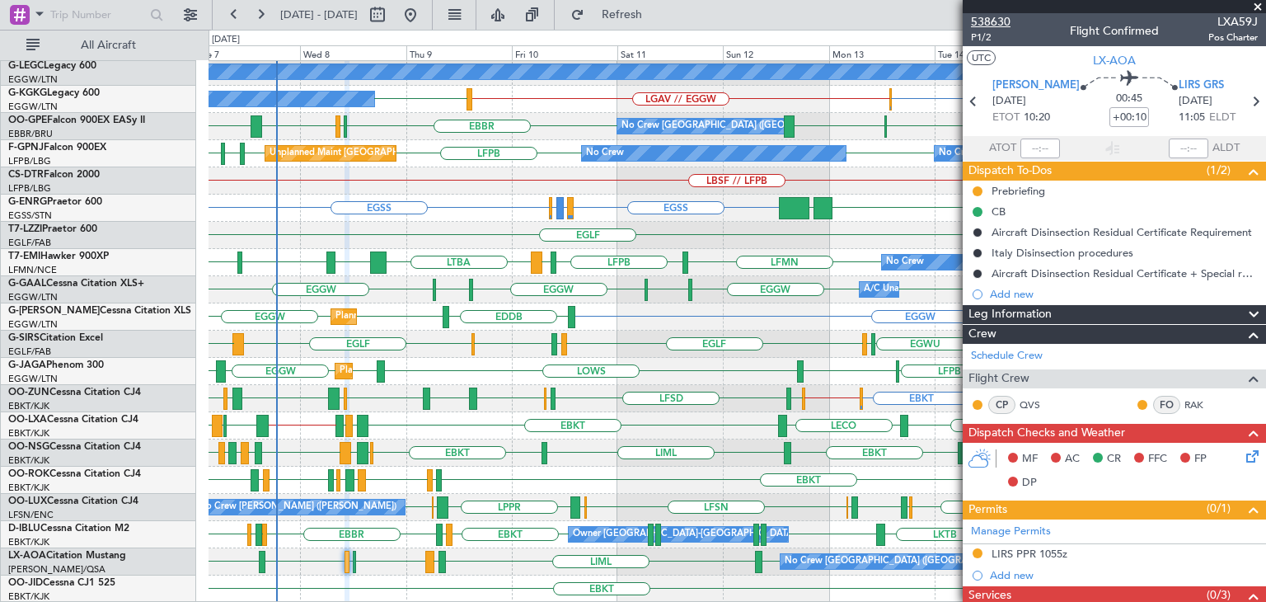
click at [994, 19] on span "538630" at bounding box center [991, 21] width 40 height 17
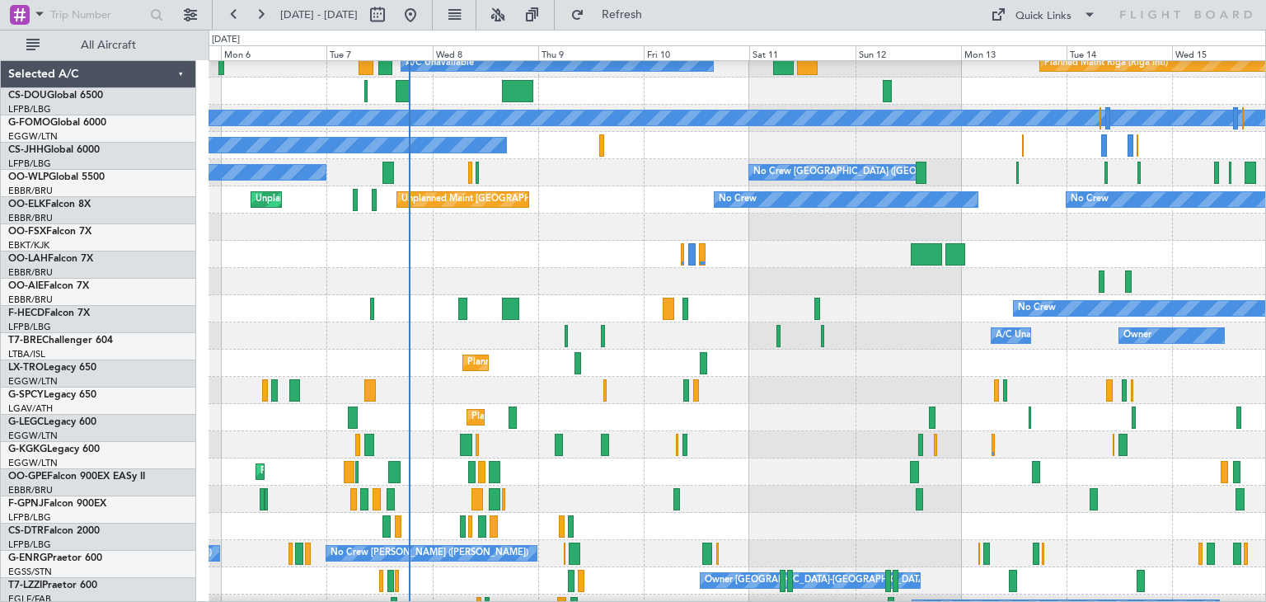
scroll to position [310, 0]
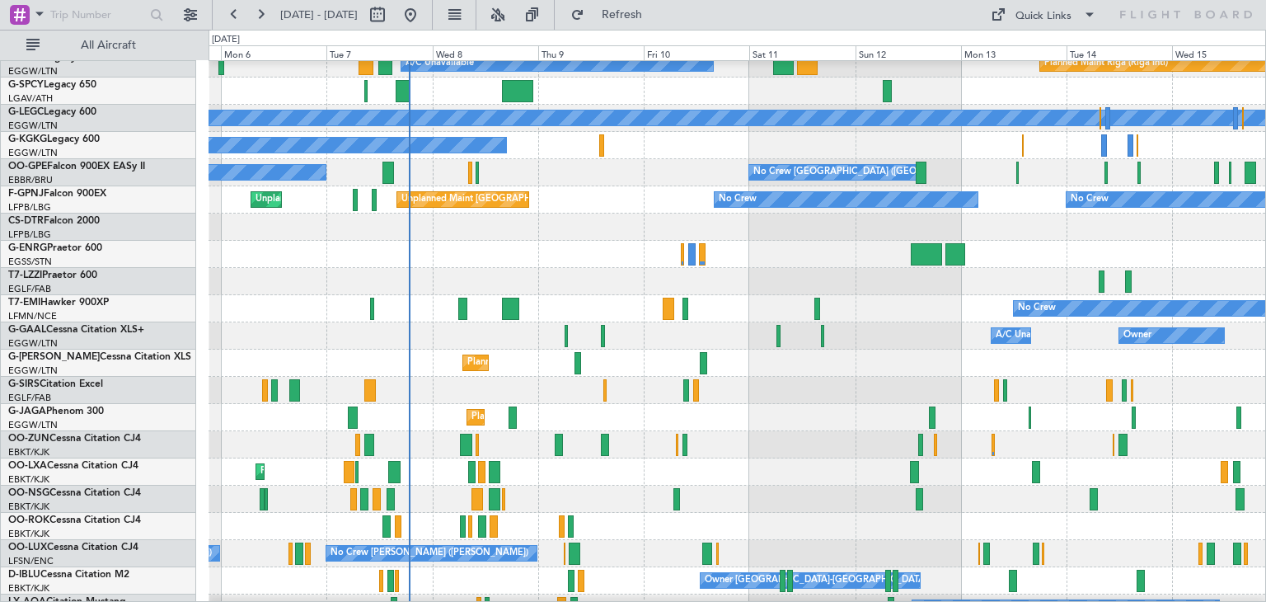
click at [547, 190] on div "Unplanned Maint [GEOGRAPHIC_DATA] ([GEOGRAPHIC_DATA]) Unplanned Maint [GEOGRAPH…" at bounding box center [737, 199] width 1057 height 27
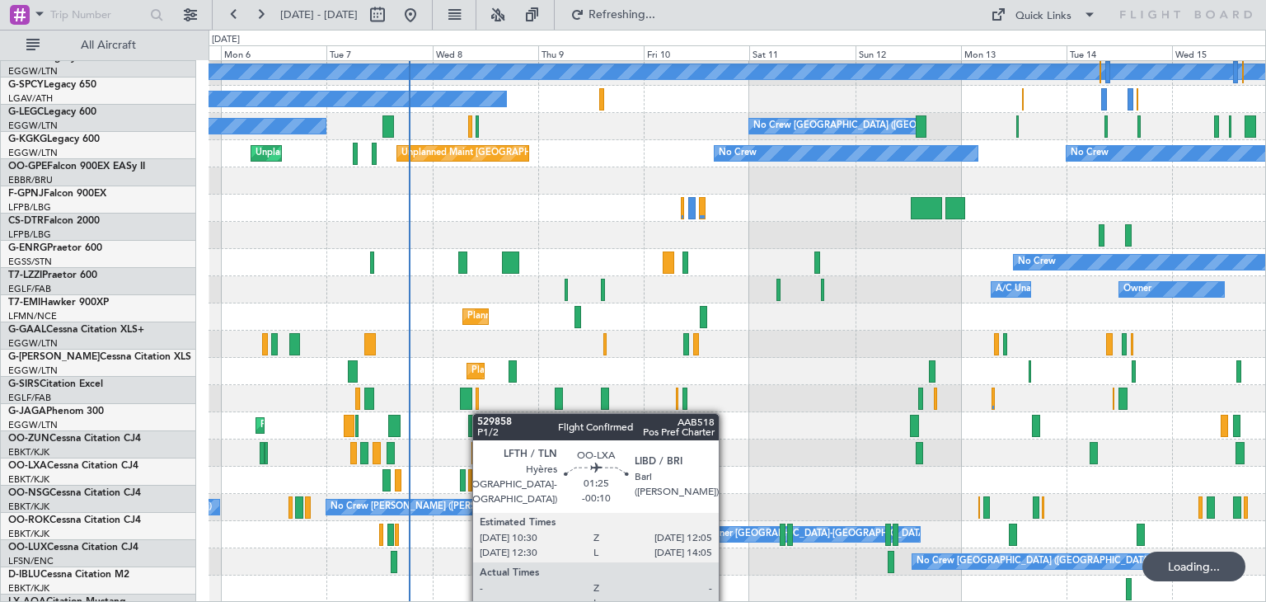
scroll to position [356, 0]
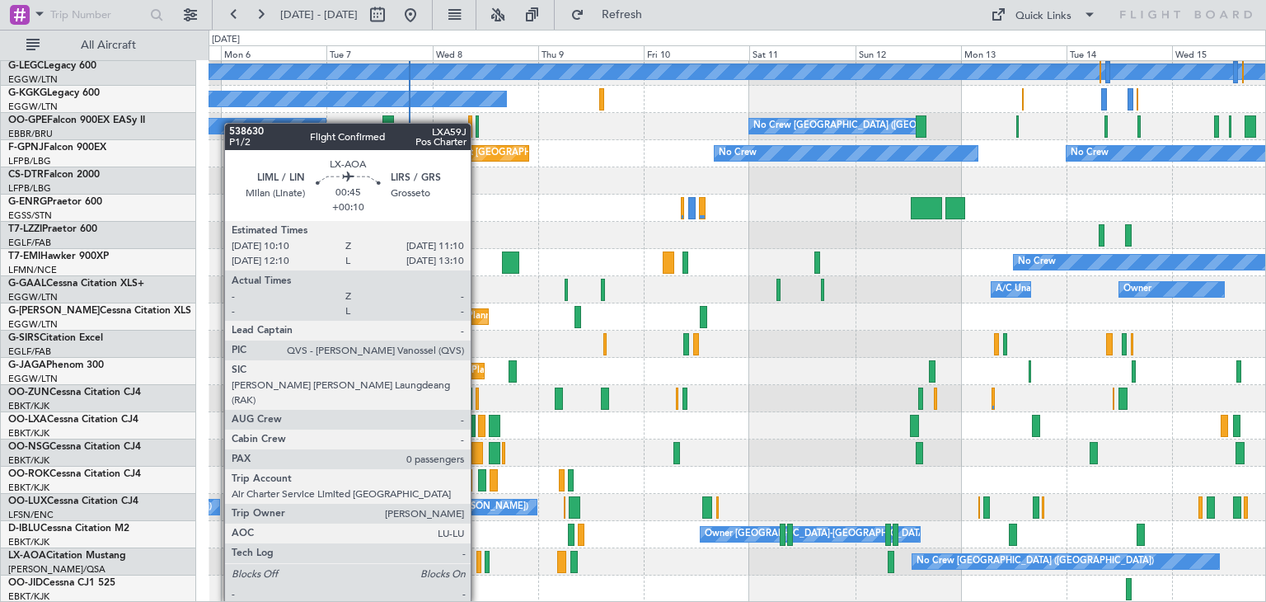
click at [478, 557] on div at bounding box center [479, 562] width 5 height 22
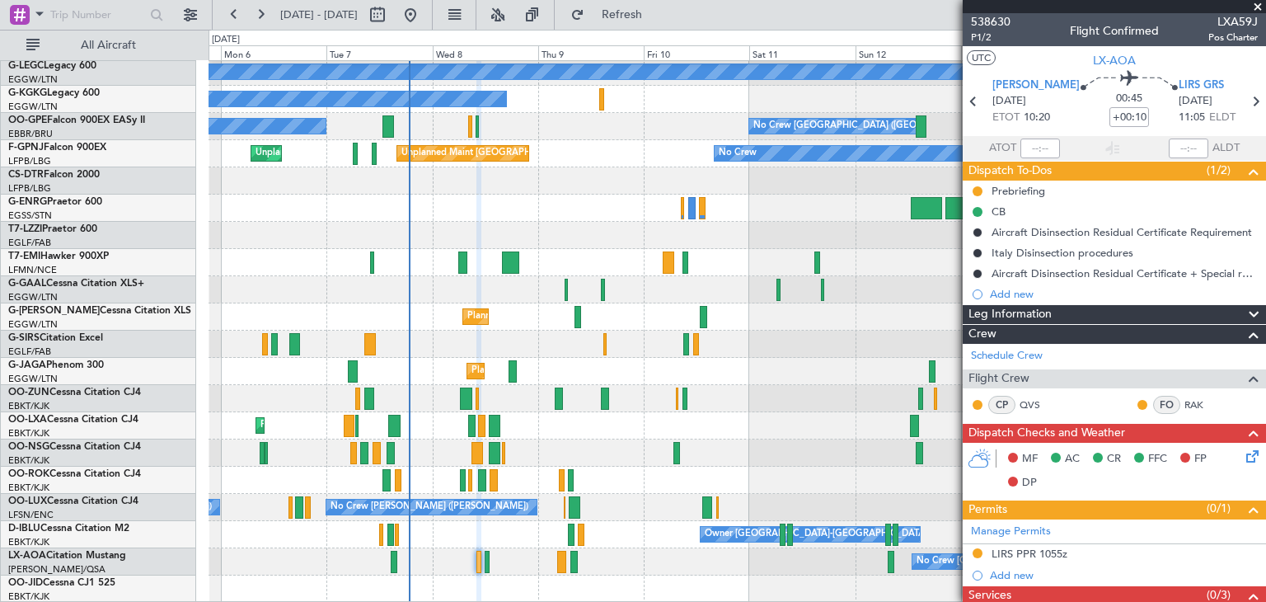
scroll to position [175, 0]
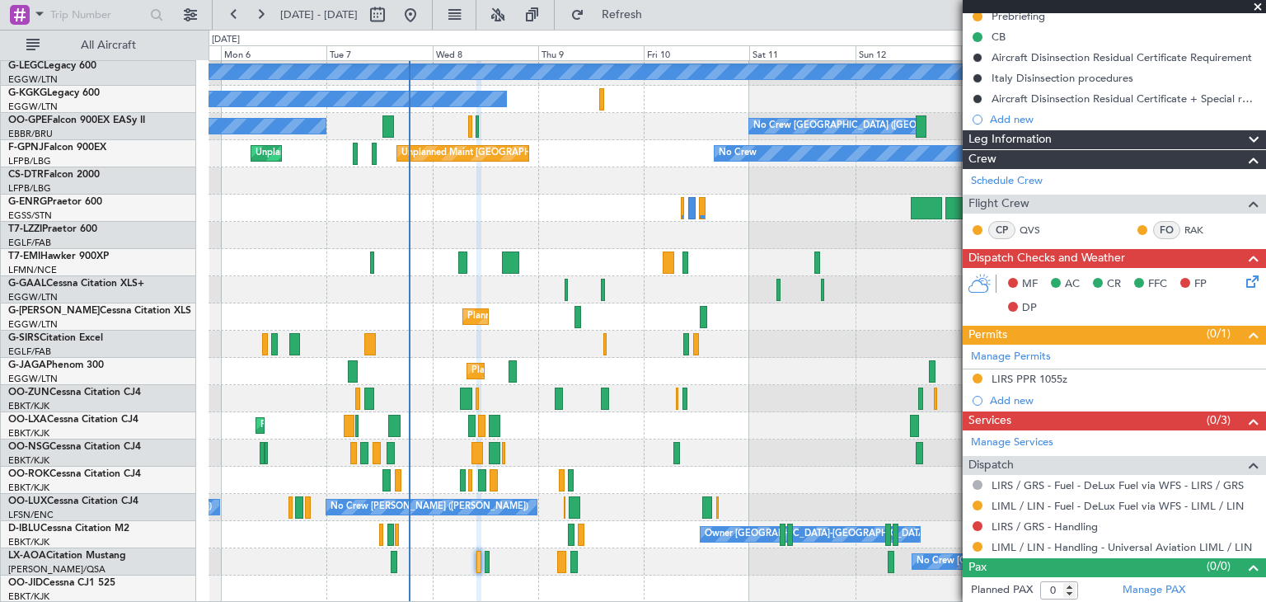
click at [1256, 3] on span at bounding box center [1258, 7] width 16 height 15
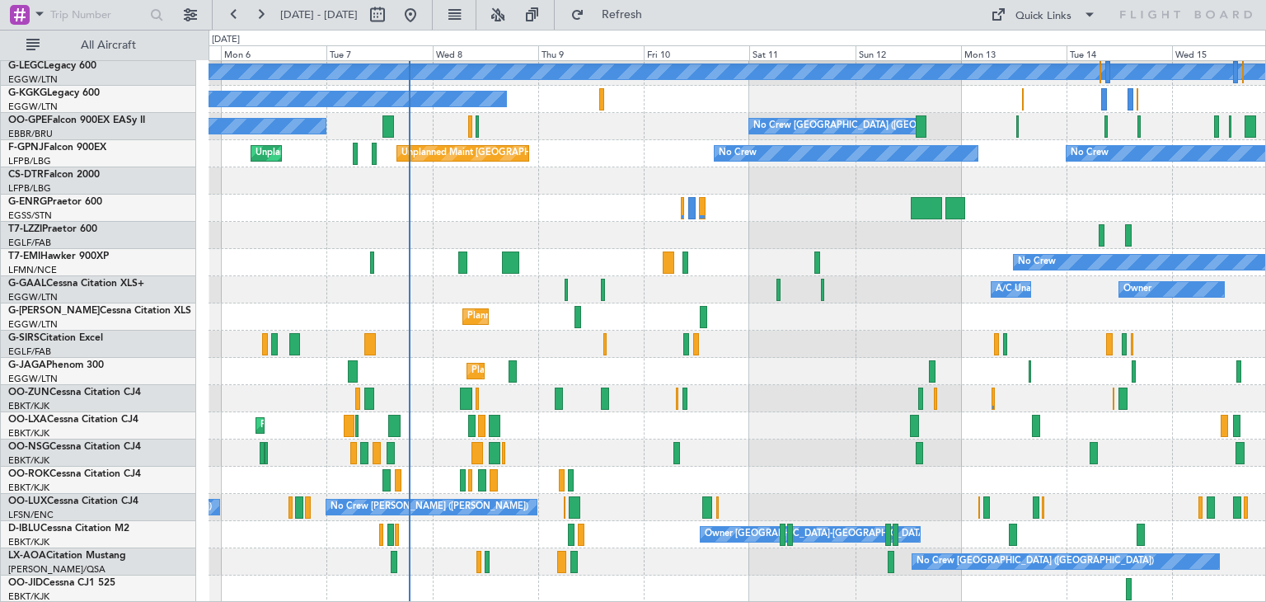
scroll to position [0, 0]
click at [511, 14] on button at bounding box center [498, 15] width 26 height 26
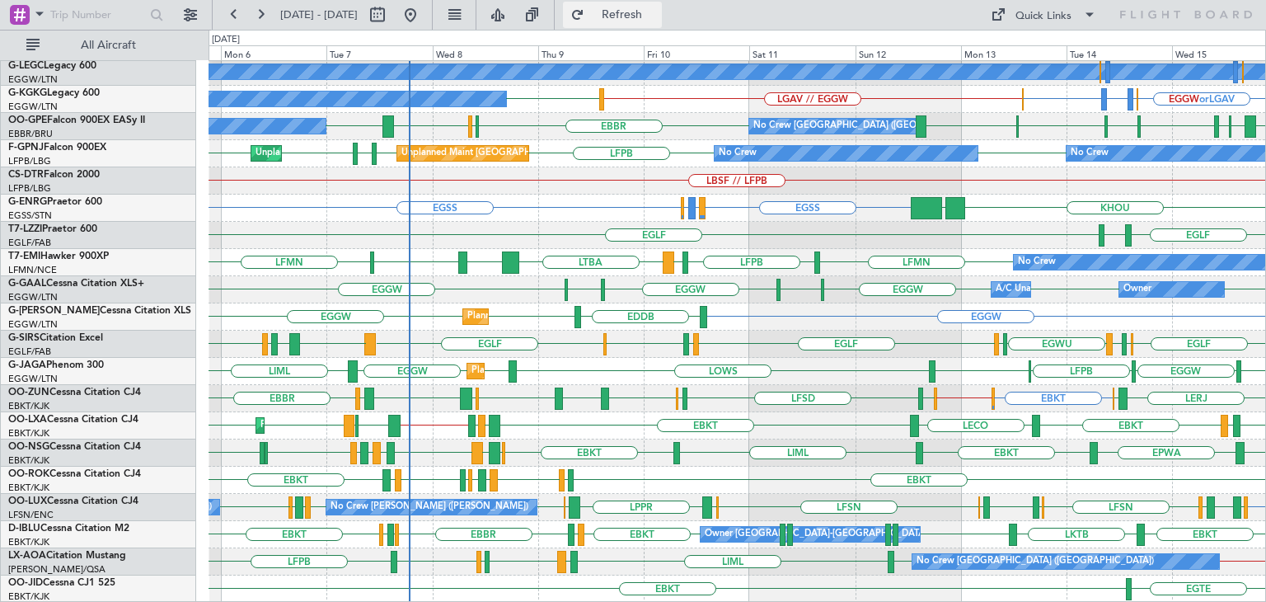
click at [657, 19] on span "Refresh" at bounding box center [622, 15] width 69 height 12
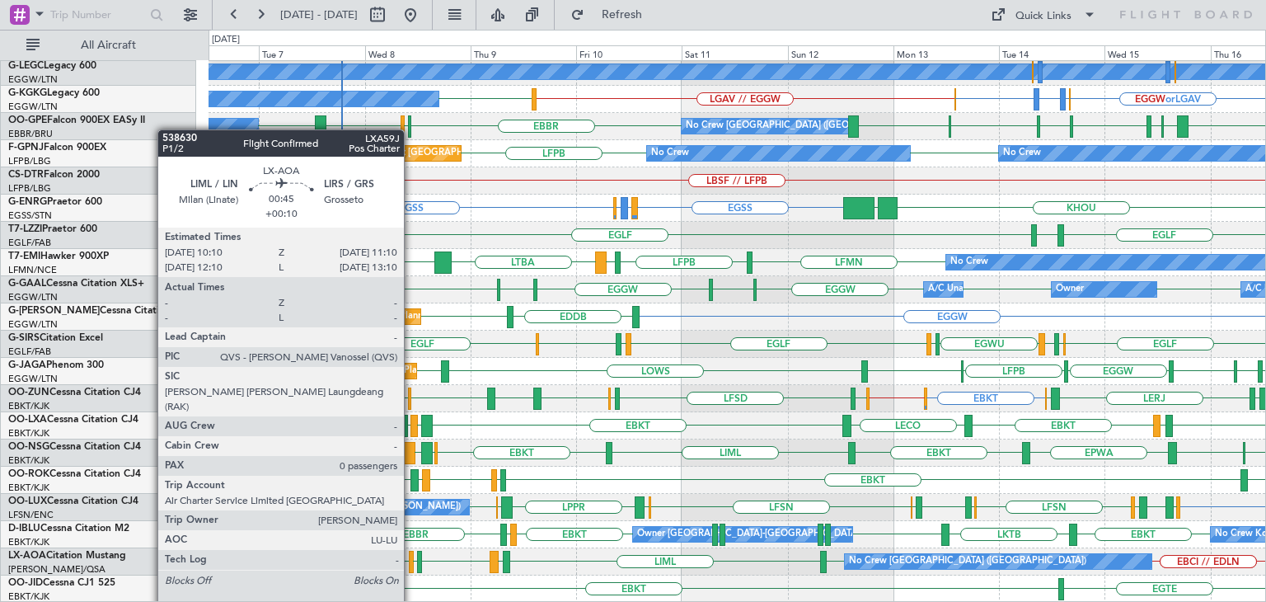
click at [411, 564] on div at bounding box center [411, 562] width 5 height 22
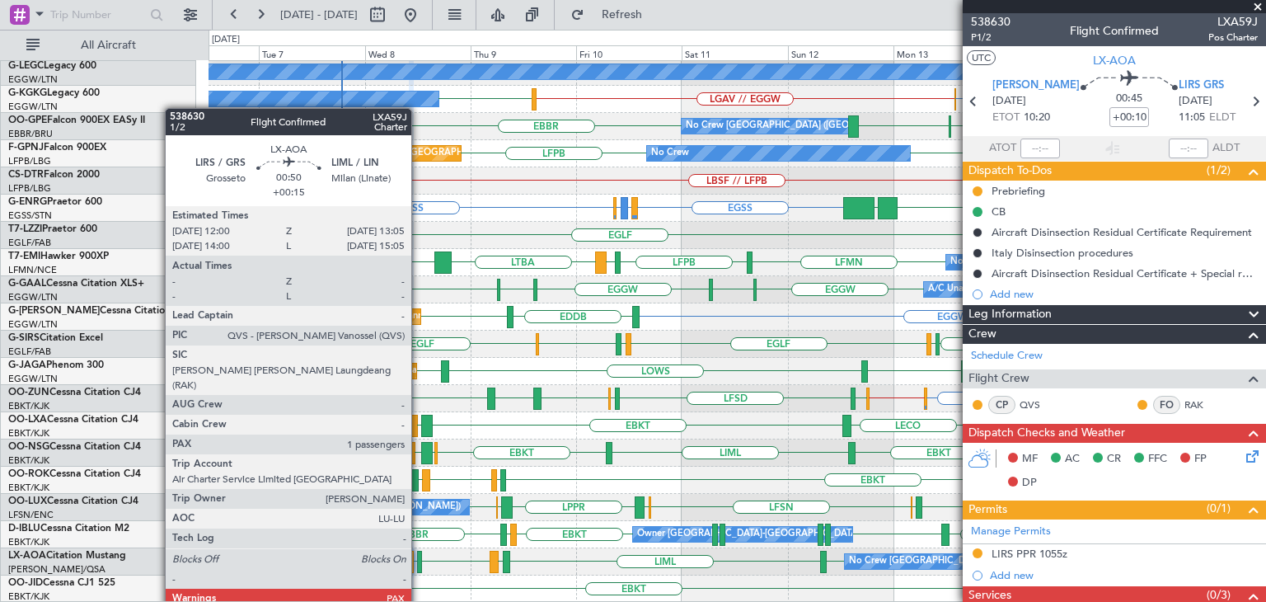
click at [419, 562] on div at bounding box center [419, 562] width 5 height 22
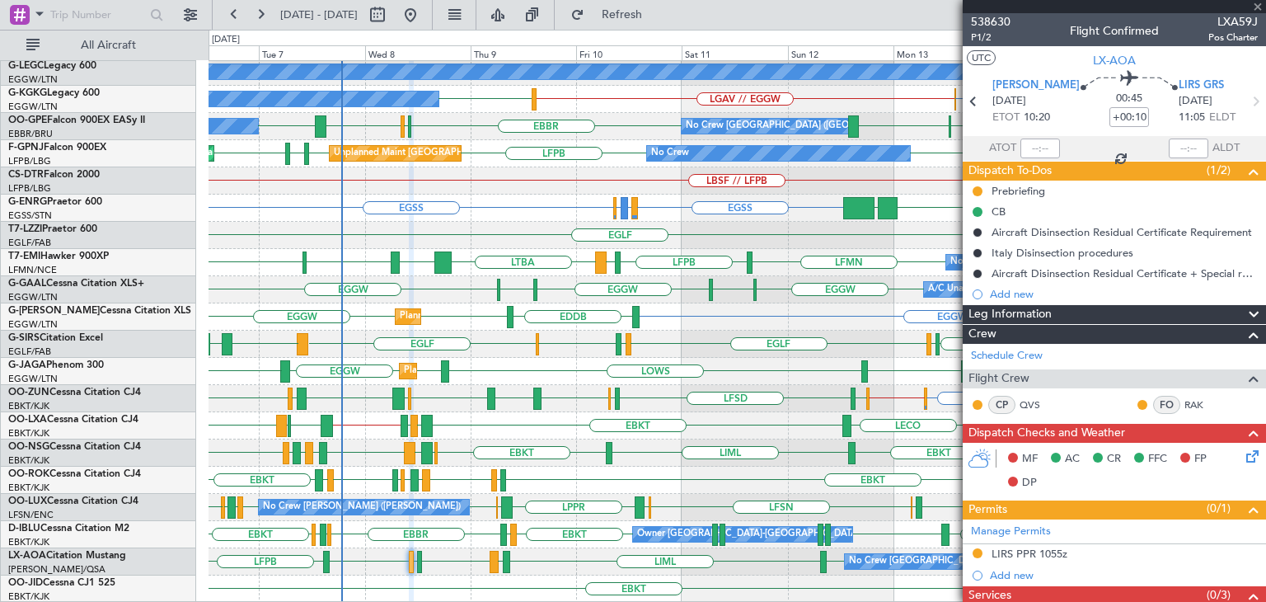
type input "+00:15"
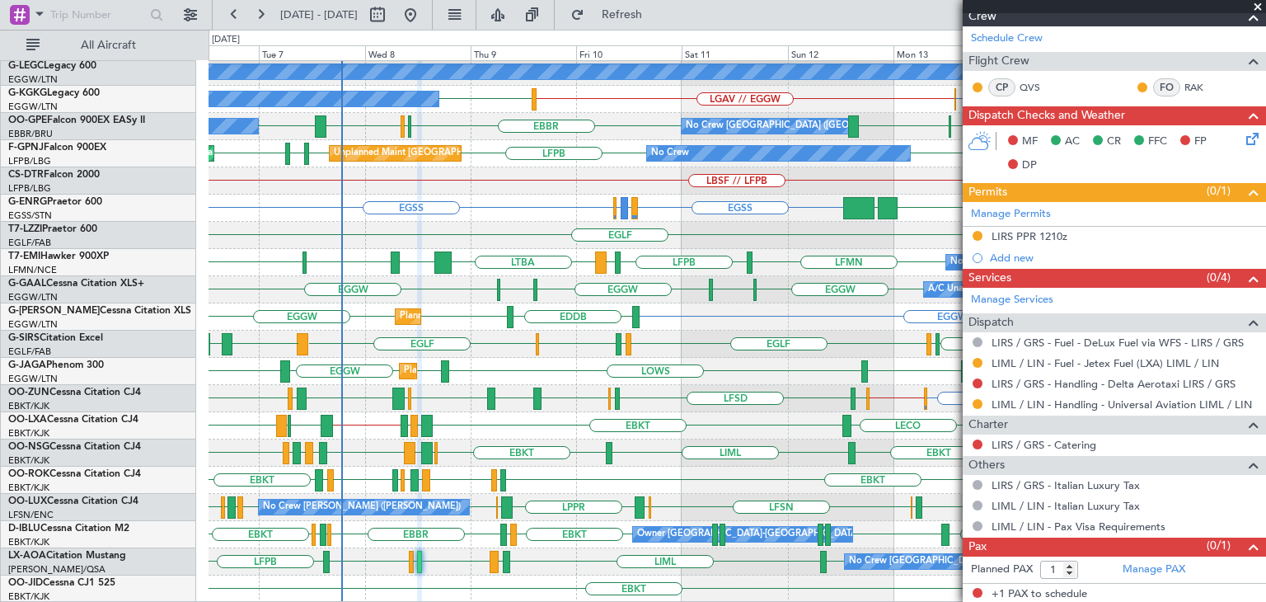
click at [1261, 3] on span at bounding box center [1258, 7] width 16 height 15
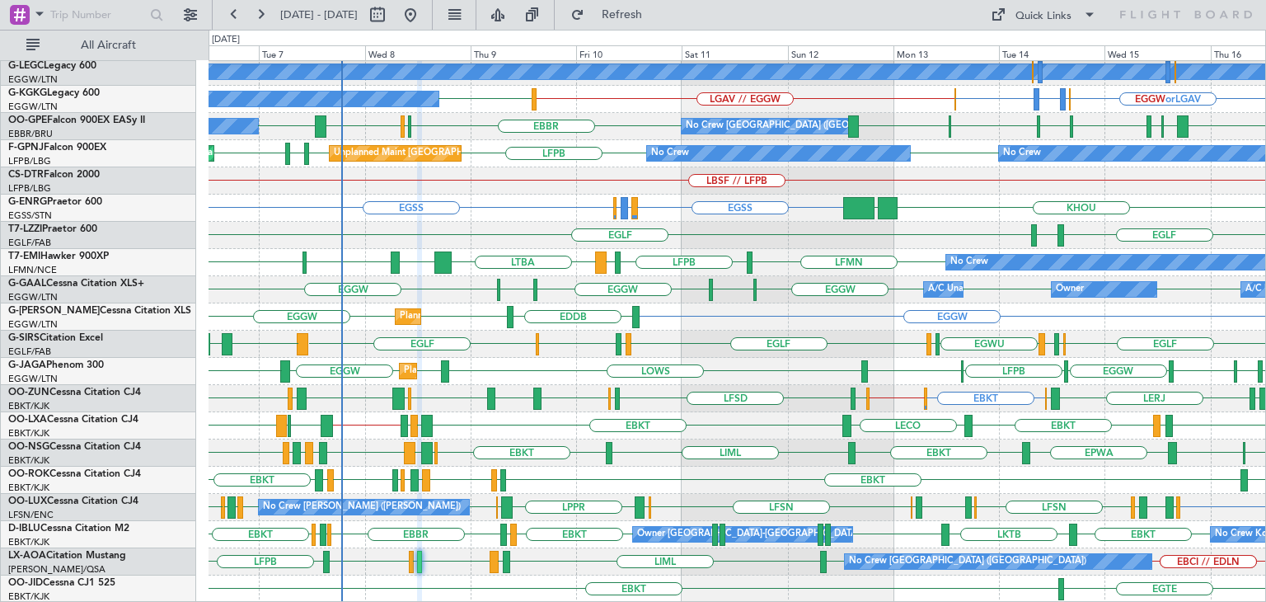
type input "0"
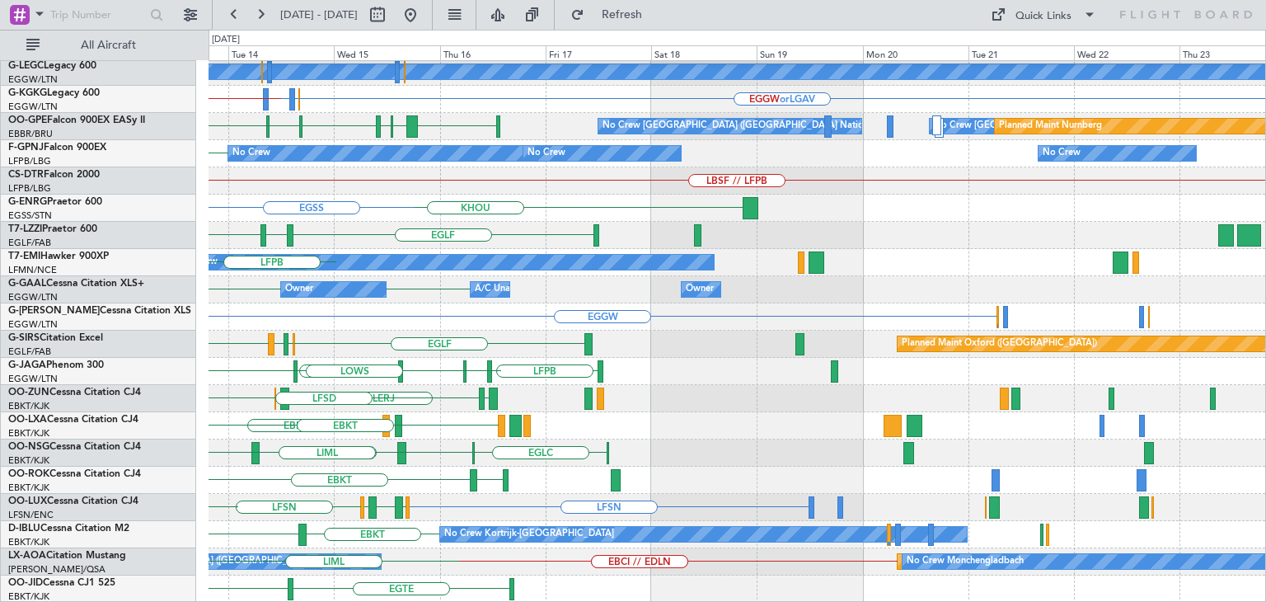
click at [303, 328] on div "HESX LGAV A/C Unavailable London (Luton) EGGW or LGAV EGWU or LGAV EGAC or LGAV…" at bounding box center [737, 154] width 1057 height 898
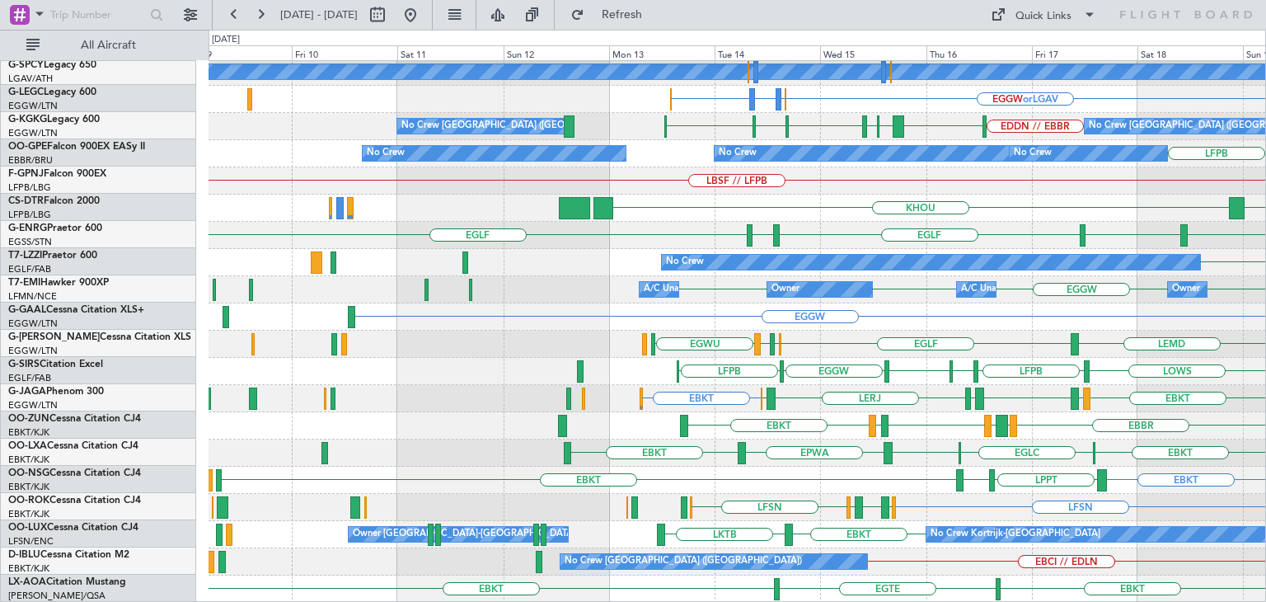
scroll to position [356, 0]
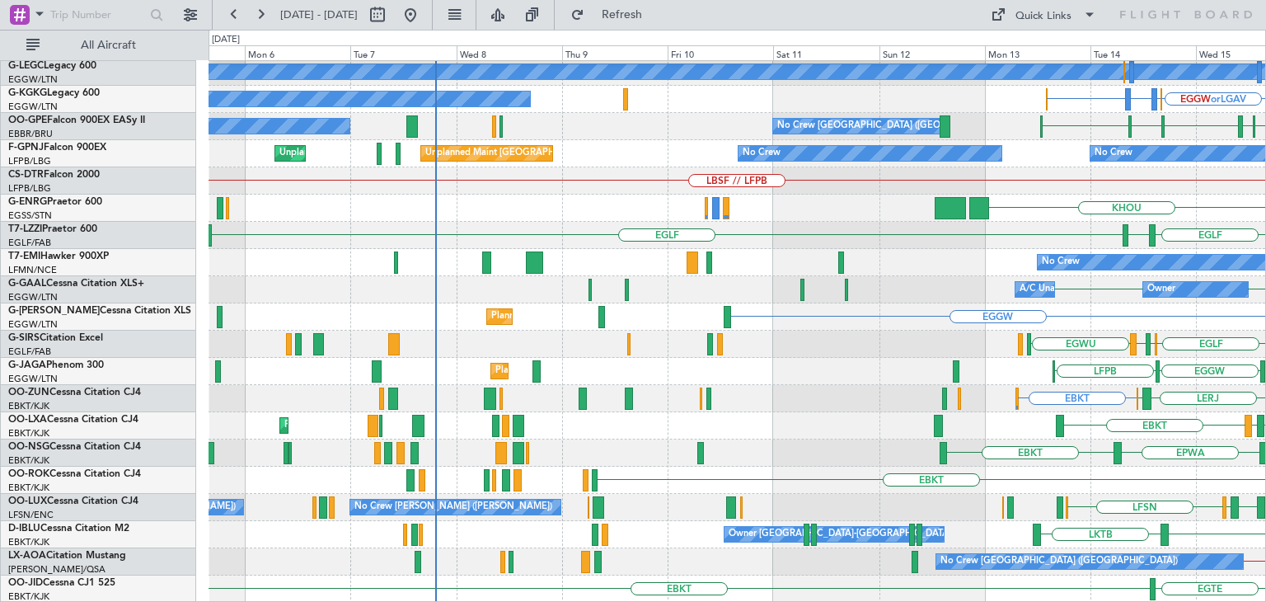
click at [1266, 171] on div "HESX Unplanned Maint Bremen LEMD A/C Unavailable London (Luton) EGGW or LGAV EG…" at bounding box center [633, 316] width 1266 height 572
